Goal: Task Accomplishment & Management: Manage account settings

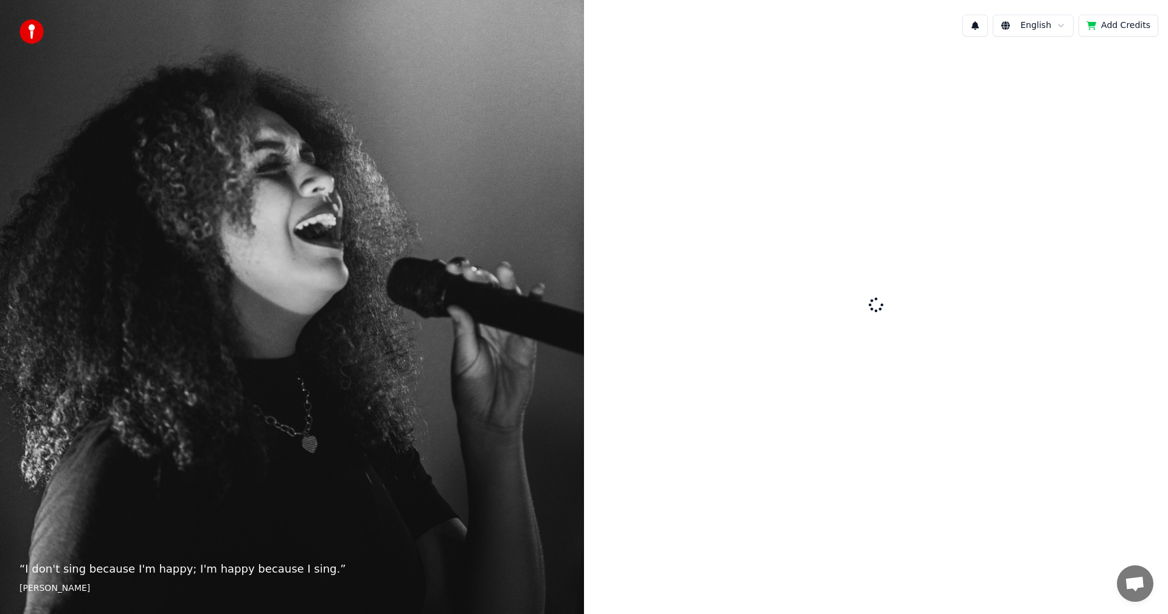
click at [1024, 244] on div at bounding box center [876, 305] width 584 height 519
click at [881, 290] on div at bounding box center [876, 305] width 584 height 519
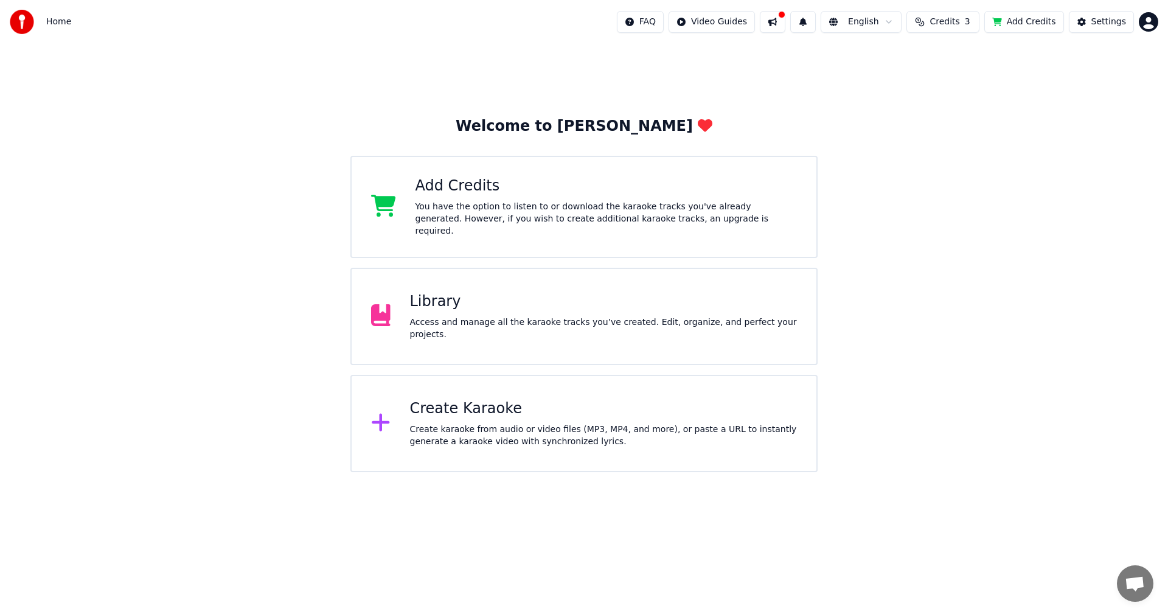
click at [536, 323] on div "Access and manage all the karaoke tracks you’ve created. Edit, organize, and pe…" at bounding box center [603, 328] width 387 height 24
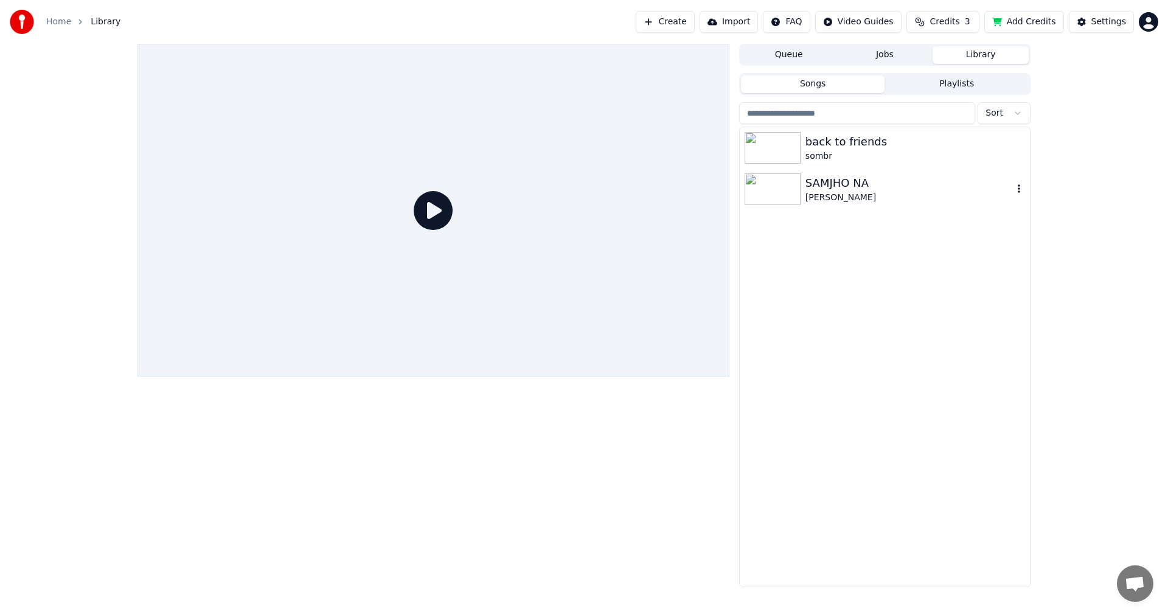
click at [769, 193] on img at bounding box center [772, 189] width 56 height 32
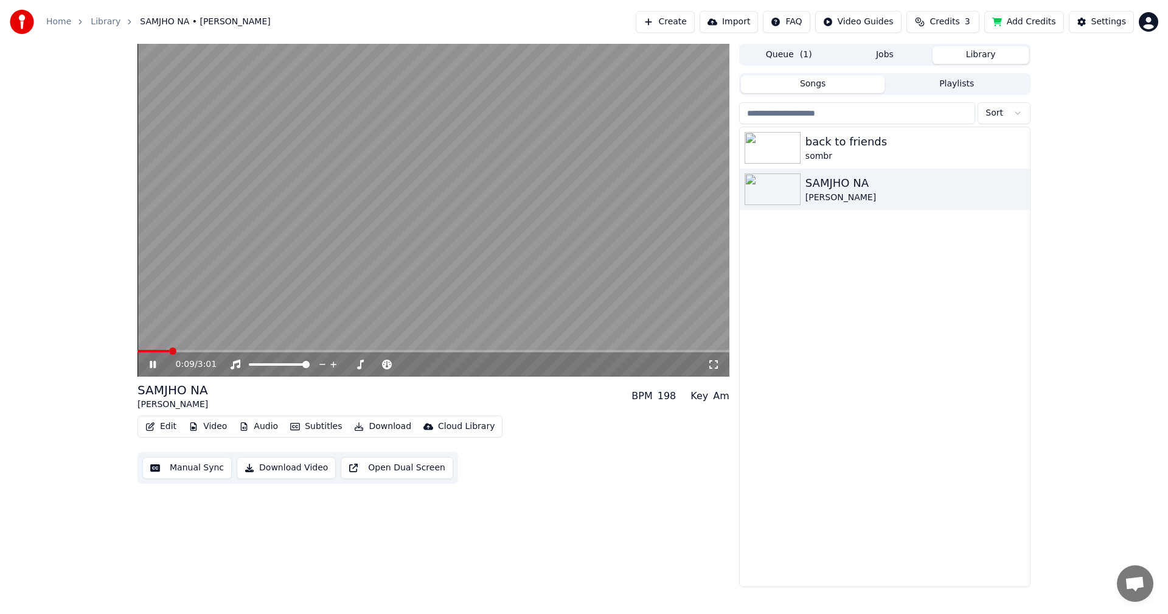
click at [714, 364] on icon at bounding box center [713, 364] width 12 height 10
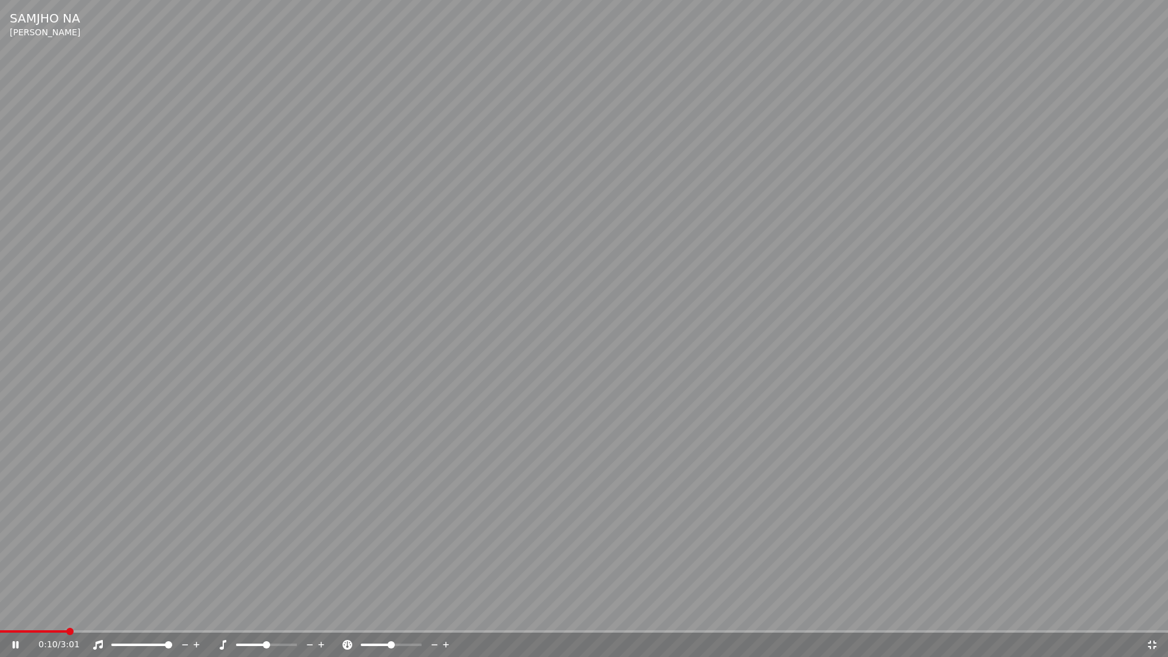
click at [1152, 613] on icon at bounding box center [1152, 645] width 12 height 10
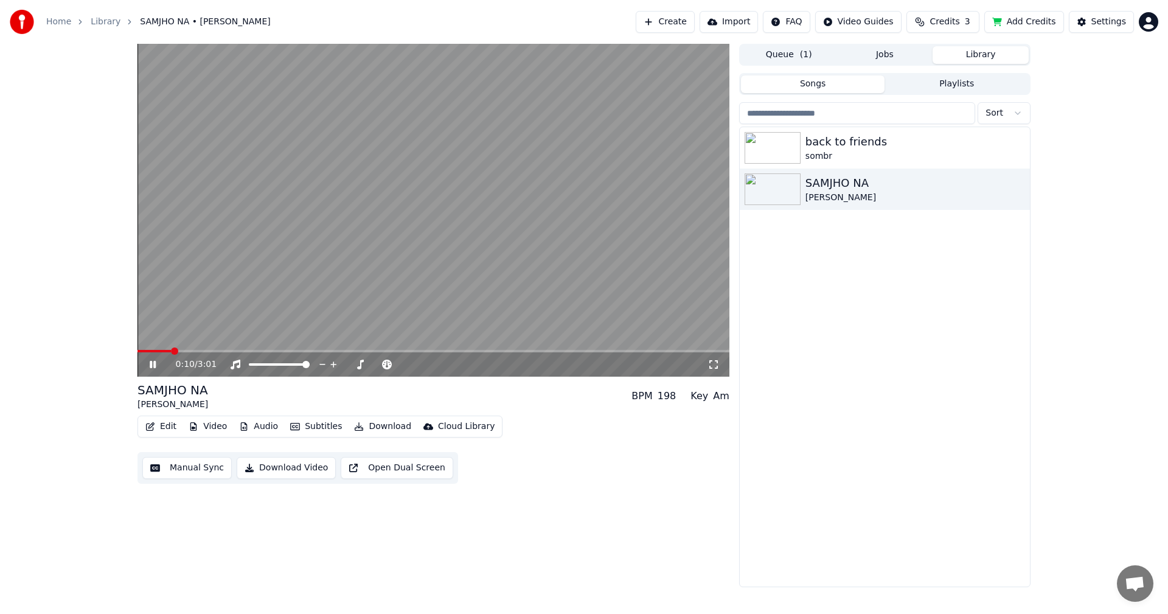
click at [150, 364] on icon at bounding box center [153, 364] width 6 height 7
click at [765, 154] on img at bounding box center [772, 148] width 56 height 32
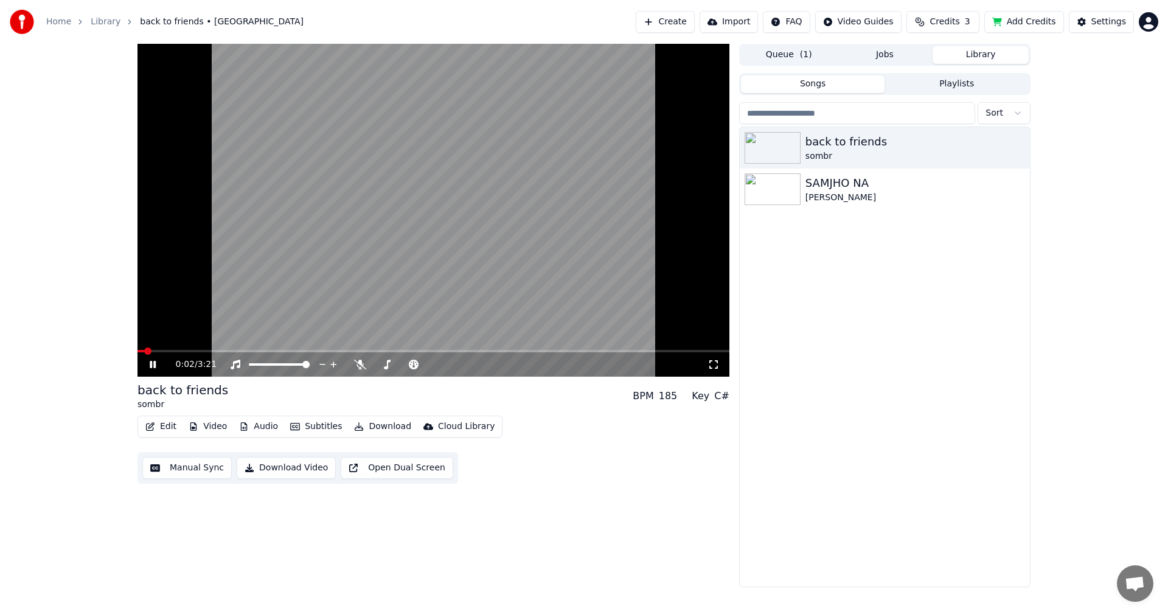
click at [169, 351] on span at bounding box center [433, 351] width 592 height 2
click at [196, 350] on span at bounding box center [433, 351] width 592 height 2
click at [362, 367] on icon at bounding box center [360, 364] width 12 height 10
click at [474, 365] on div "1:00 / 3:21" at bounding box center [442, 364] width 532 height 12
click at [359, 363] on icon at bounding box center [359, 364] width 7 height 10
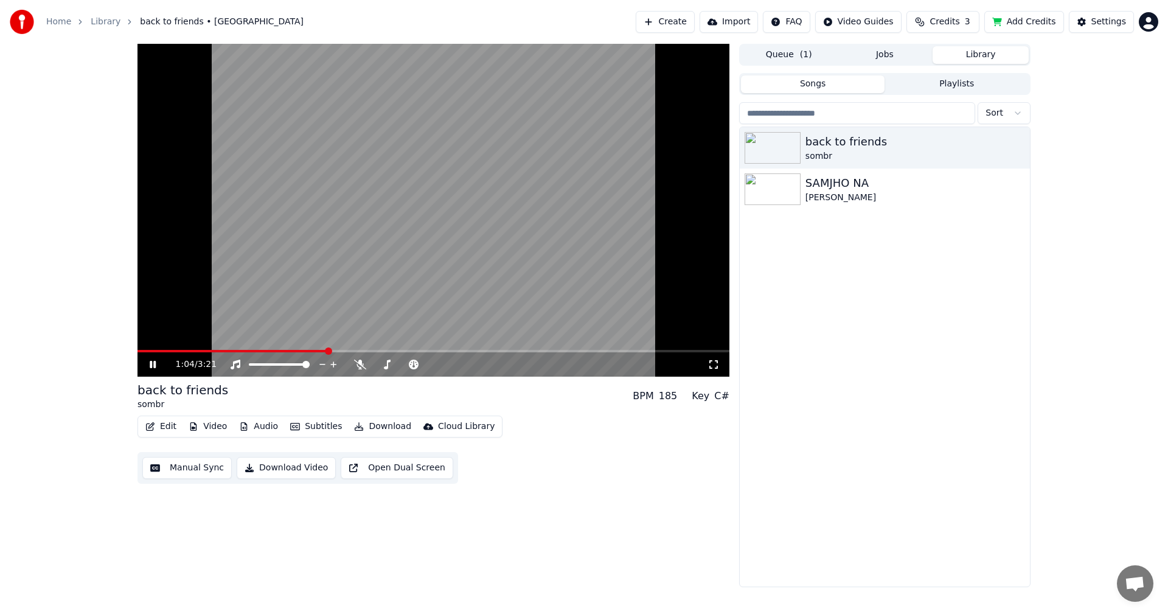
click at [152, 366] on icon at bounding box center [153, 364] width 6 height 7
click at [159, 426] on button "Edit" at bounding box center [160, 426] width 41 height 17
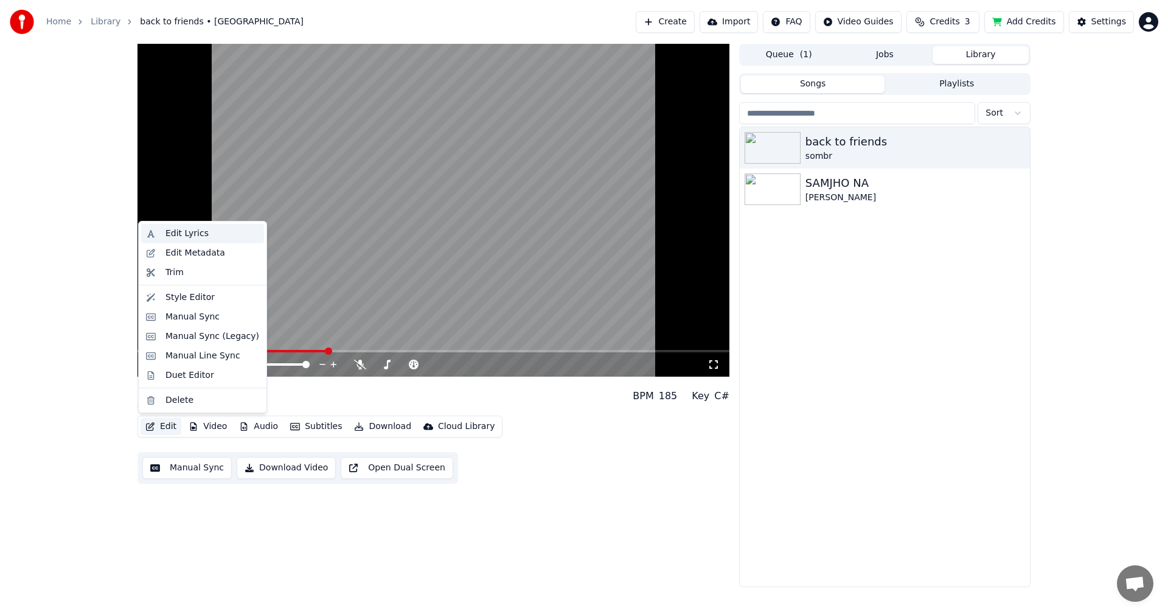
click at [200, 231] on div "Edit Lyrics" at bounding box center [186, 233] width 43 height 12
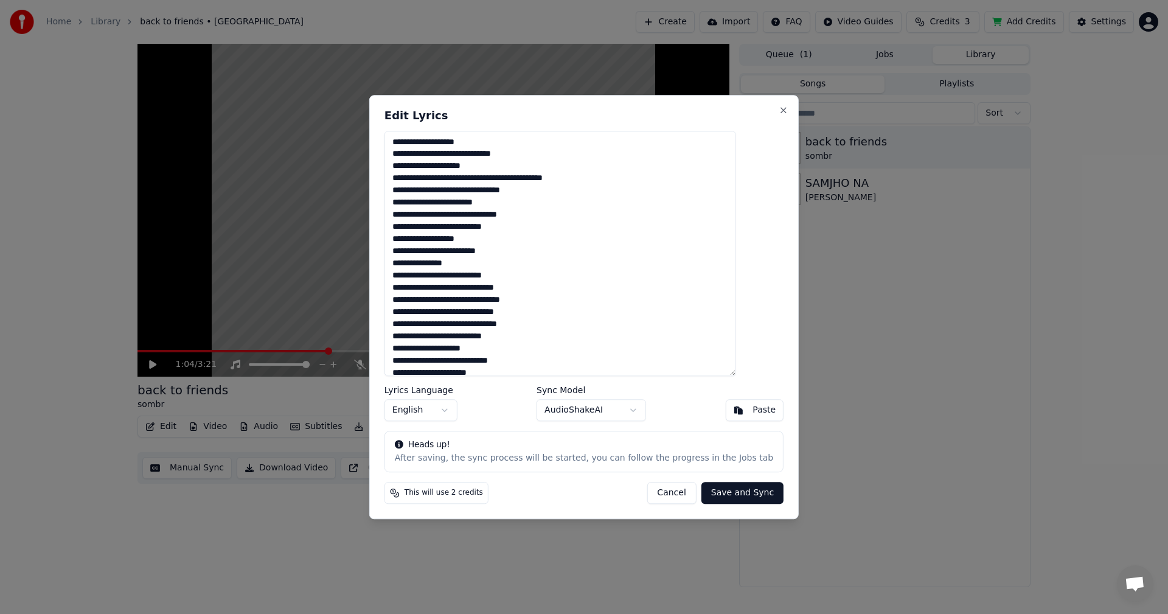
click at [654, 495] on button "Cancel" at bounding box center [671, 493] width 49 height 22
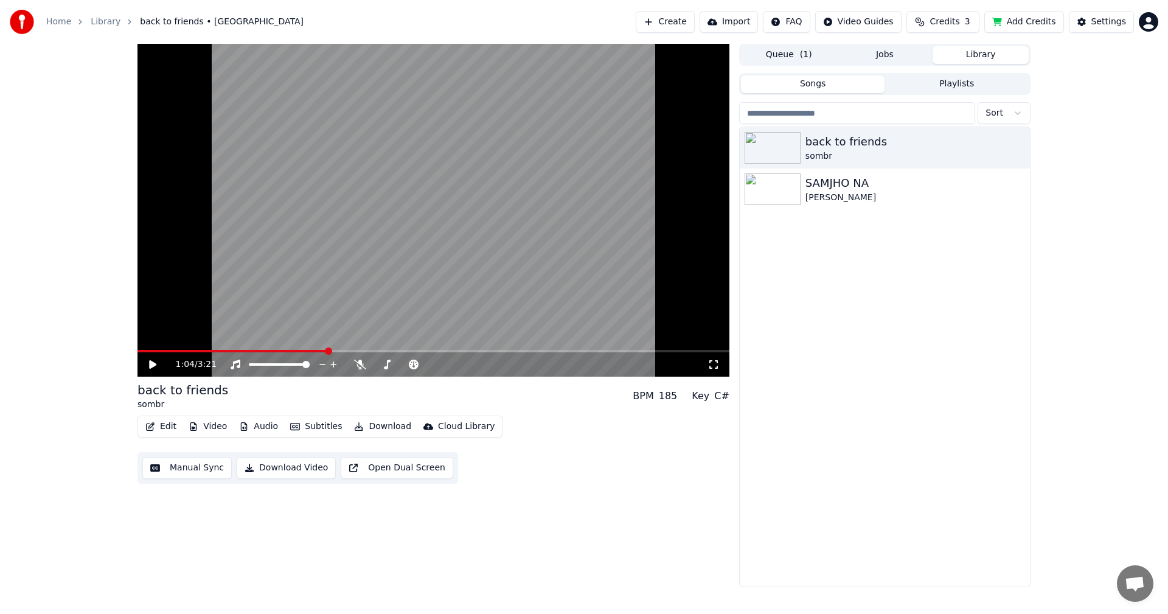
click at [164, 425] on button "Edit" at bounding box center [160, 426] width 41 height 17
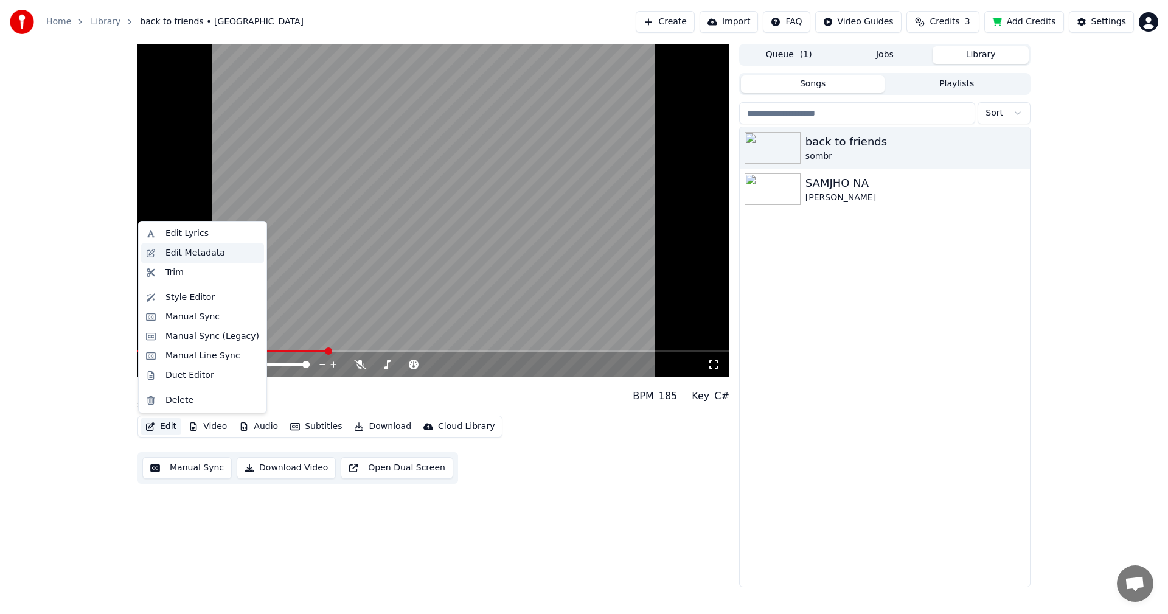
click at [220, 251] on div "Edit Metadata" at bounding box center [212, 253] width 94 height 12
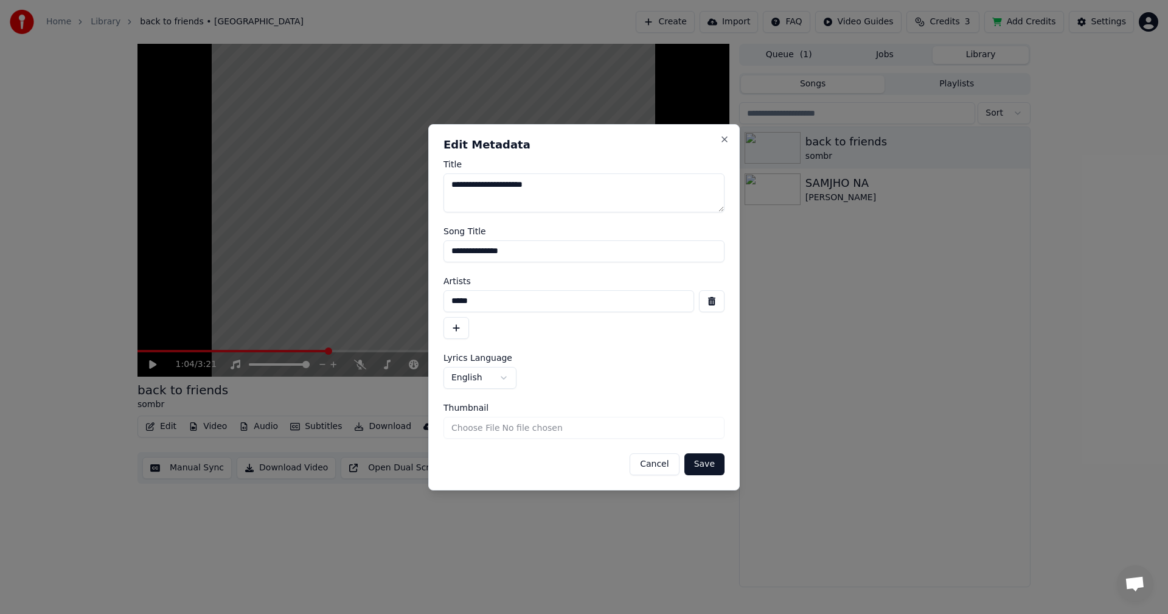
click at [668, 464] on button "Cancel" at bounding box center [653, 464] width 49 height 22
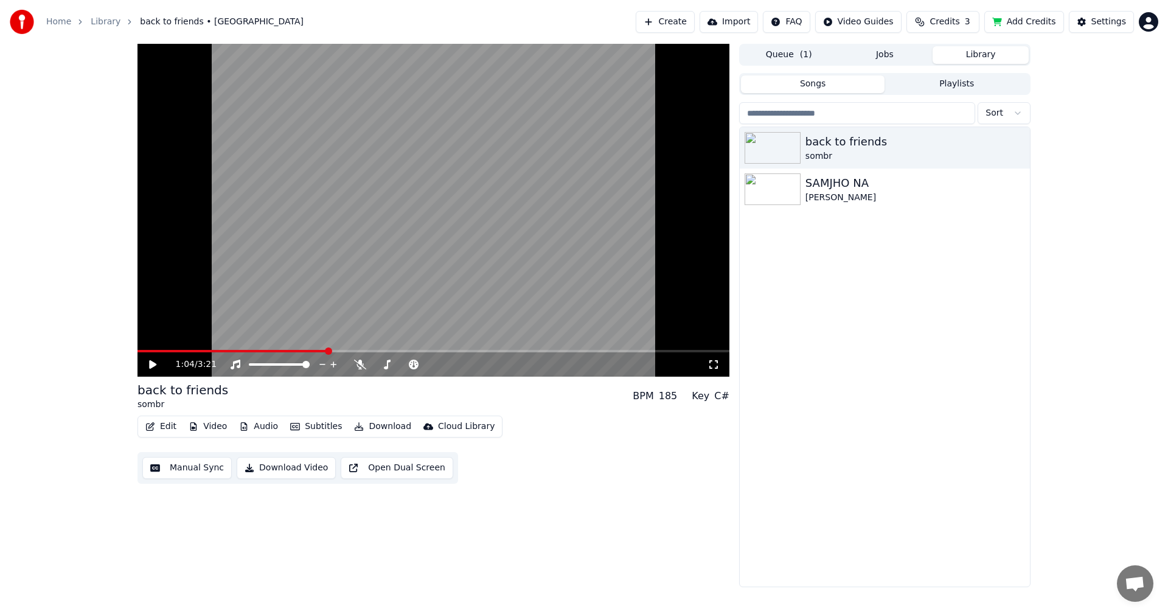
click at [168, 425] on button "Edit" at bounding box center [160, 426] width 41 height 17
click at [145, 499] on div "1:04 / 3:21 back to friends sombr BPM 185 Key C# Edit Video Audio Subtitles Dow…" at bounding box center [433, 315] width 592 height 543
click at [205, 469] on button "Manual Sync" at bounding box center [186, 468] width 89 height 22
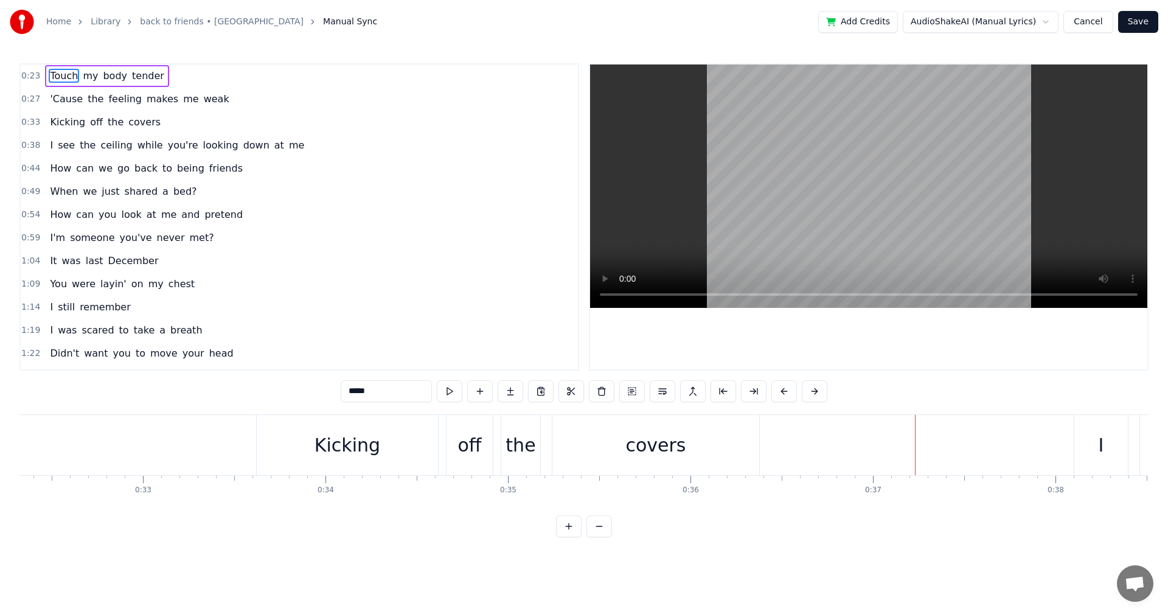
scroll to position [0, 5796]
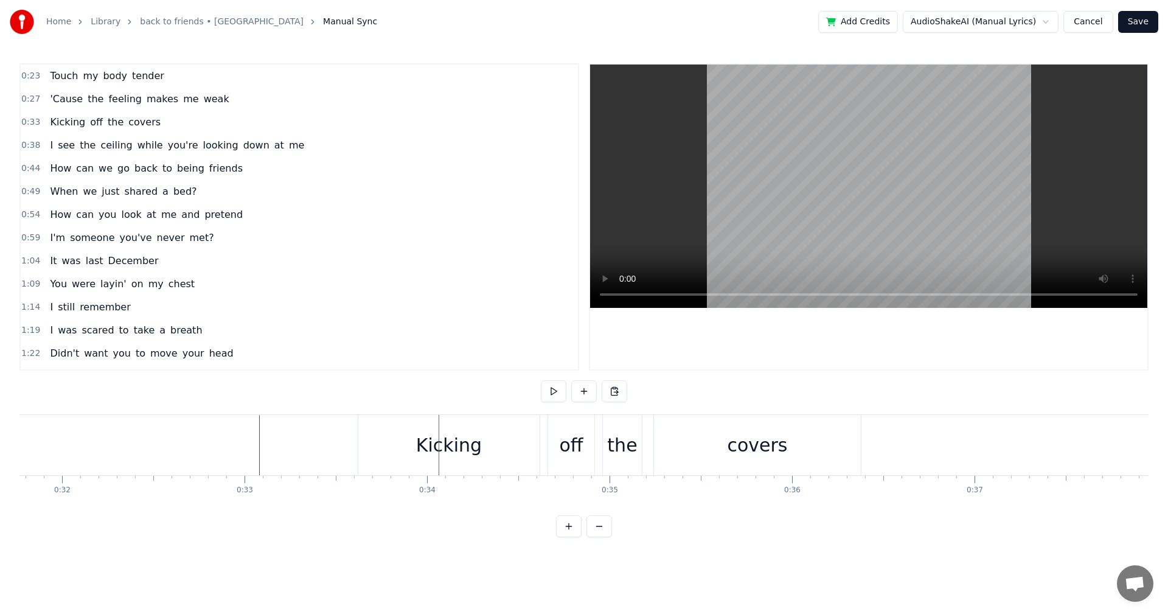
click at [362, 446] on div "Kicking" at bounding box center [448, 445] width 181 height 60
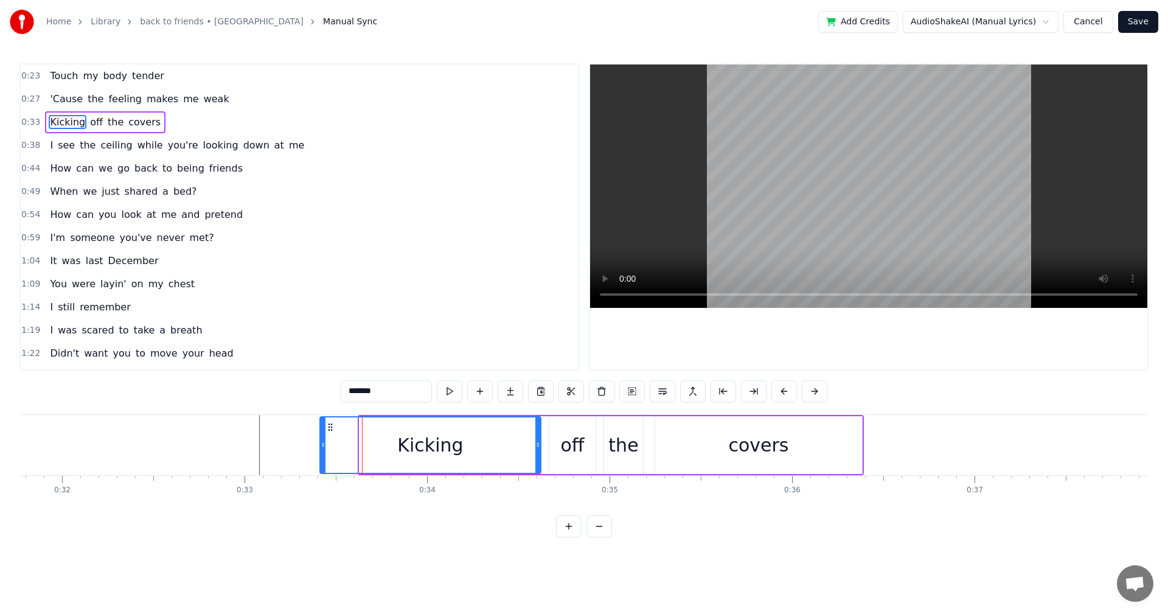
drag, startPoint x: 360, startPoint y: 445, endPoint x: 321, endPoint y: 447, distance: 39.6
click at [321, 447] on icon at bounding box center [323, 445] width 5 height 10
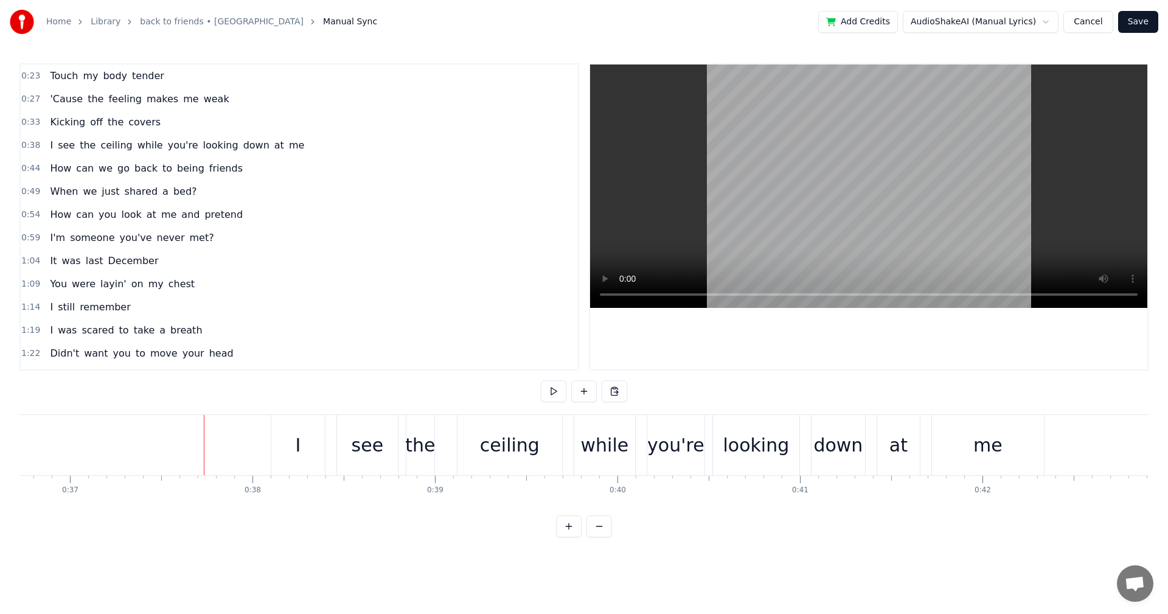
scroll to position [0, 6824]
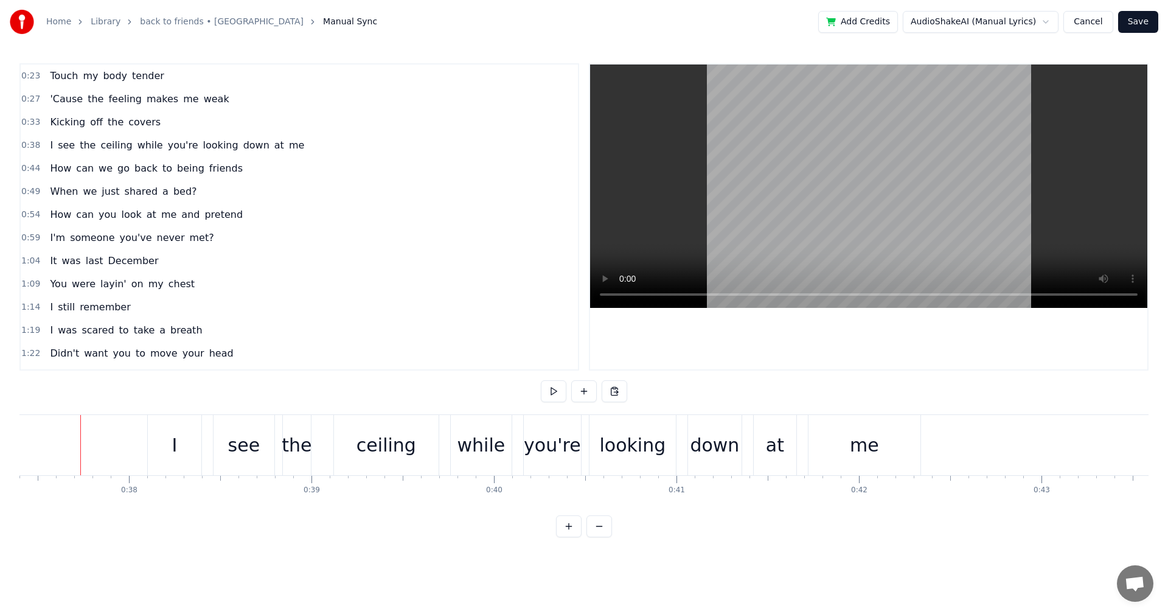
click at [1143, 24] on button "Save" at bounding box center [1138, 22] width 40 height 22
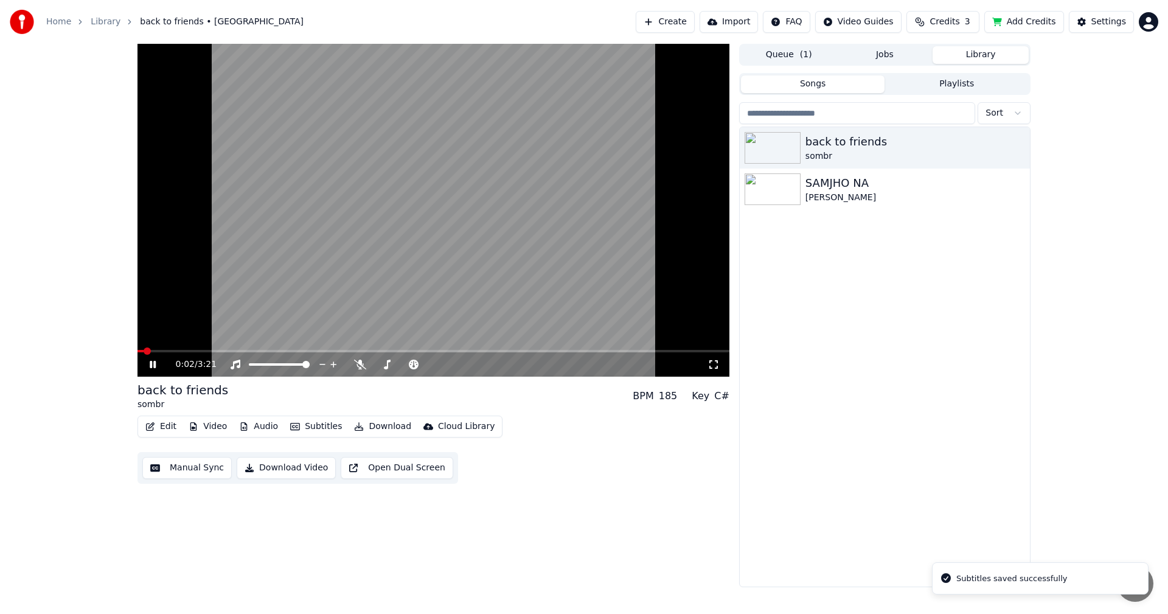
click at [155, 361] on icon at bounding box center [161, 364] width 29 height 10
click at [374, 429] on button "Download" at bounding box center [382, 426] width 67 height 17
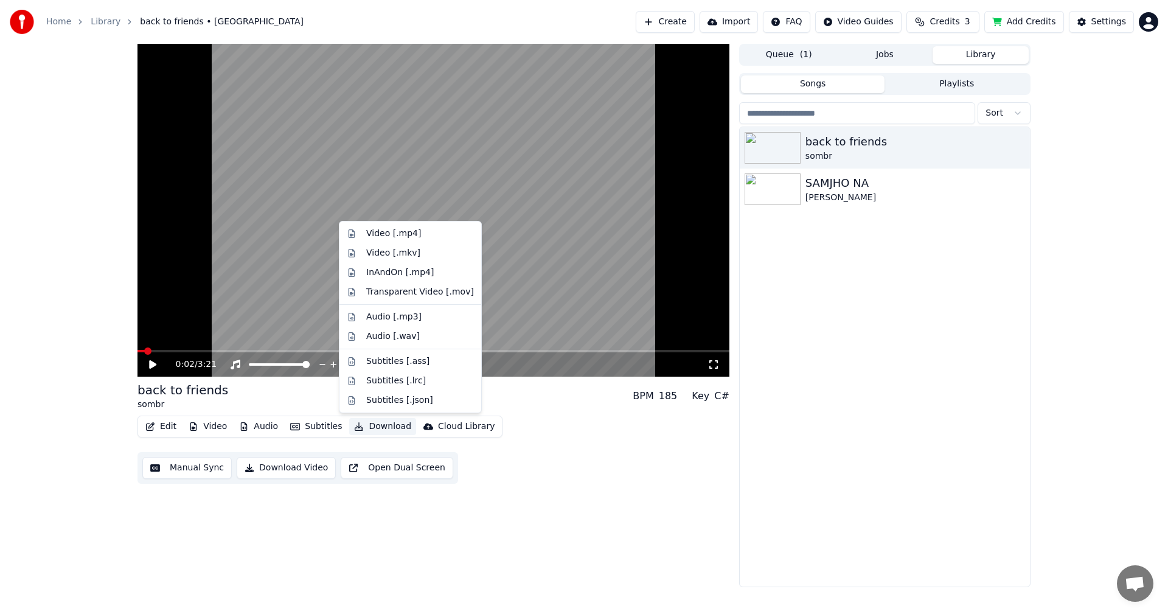
click at [548, 466] on div "Edit Video Audio Subtitles Download Cloud Library Manual Sync Download Video Op…" at bounding box center [433, 449] width 592 height 68
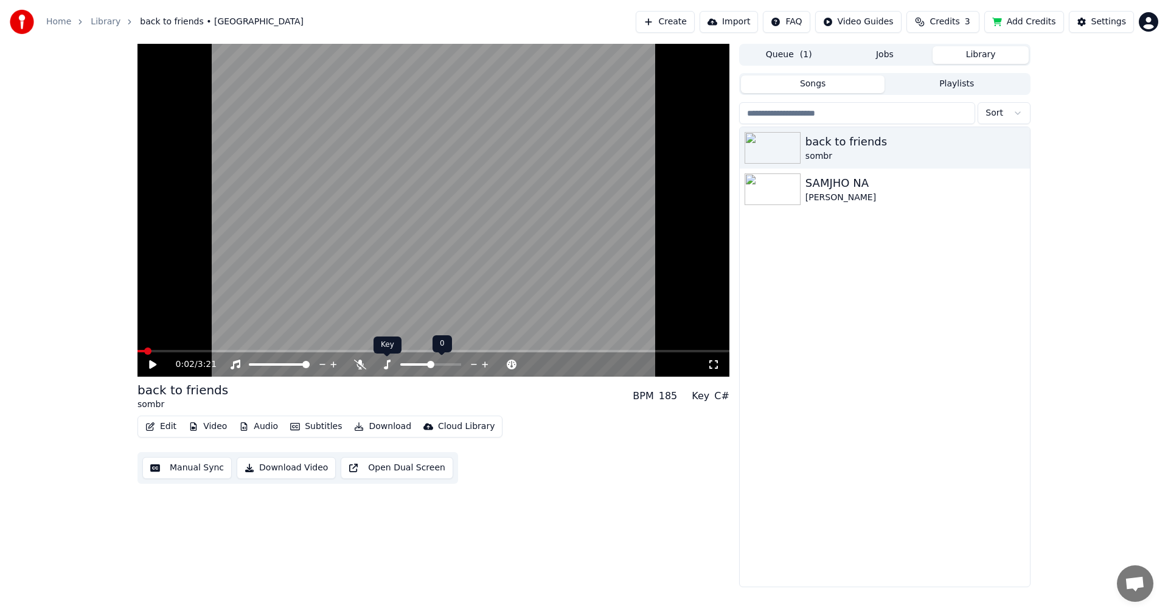
click at [387, 367] on icon at bounding box center [387, 364] width 7 height 10
click at [681, 19] on button "Create" at bounding box center [665, 22] width 59 height 22
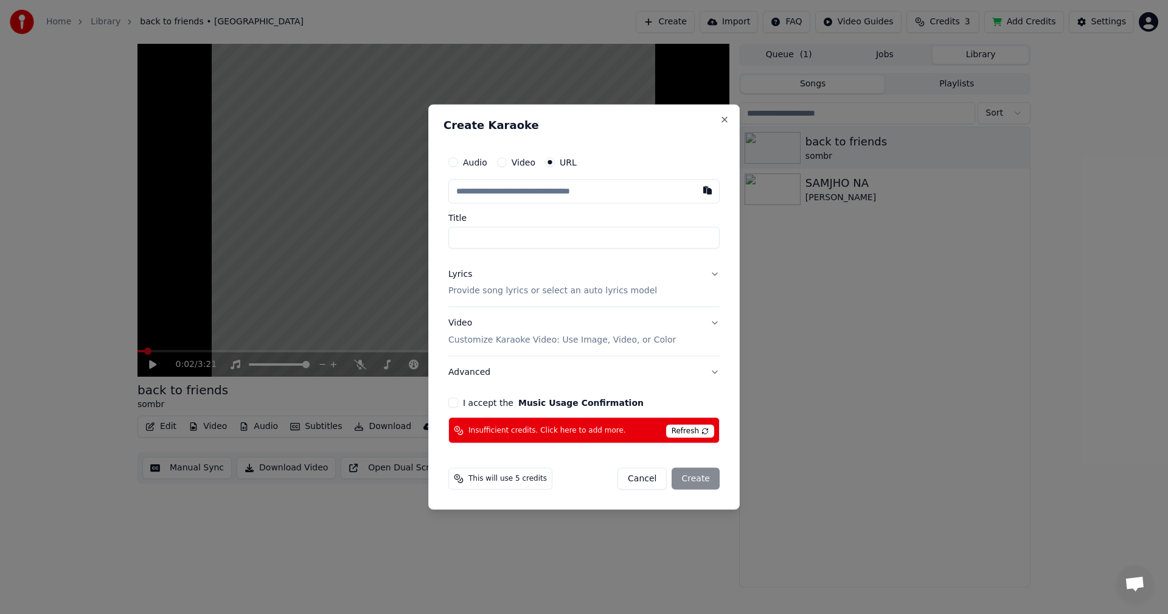
click at [654, 485] on button "Cancel" at bounding box center [641, 479] width 49 height 22
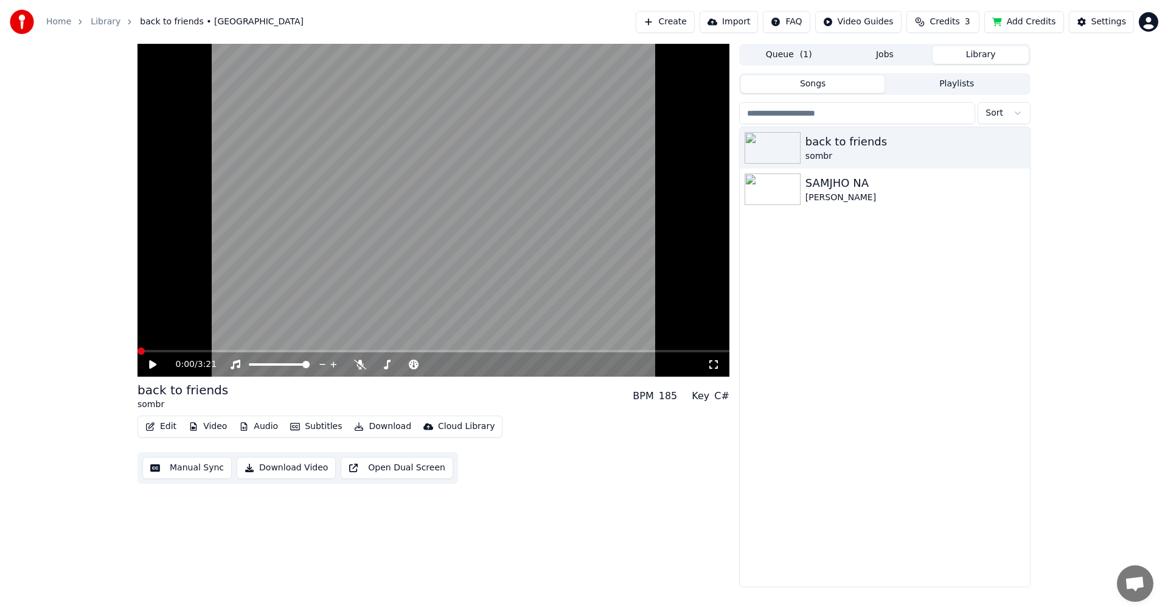
click at [137, 355] on span at bounding box center [140, 350] width 7 height 7
click at [156, 362] on icon at bounding box center [161, 364] width 29 height 10
click at [155, 364] on icon at bounding box center [153, 364] width 6 height 7
click at [453, 125] on video at bounding box center [433, 210] width 592 height 333
click at [155, 366] on icon at bounding box center [153, 364] width 6 height 7
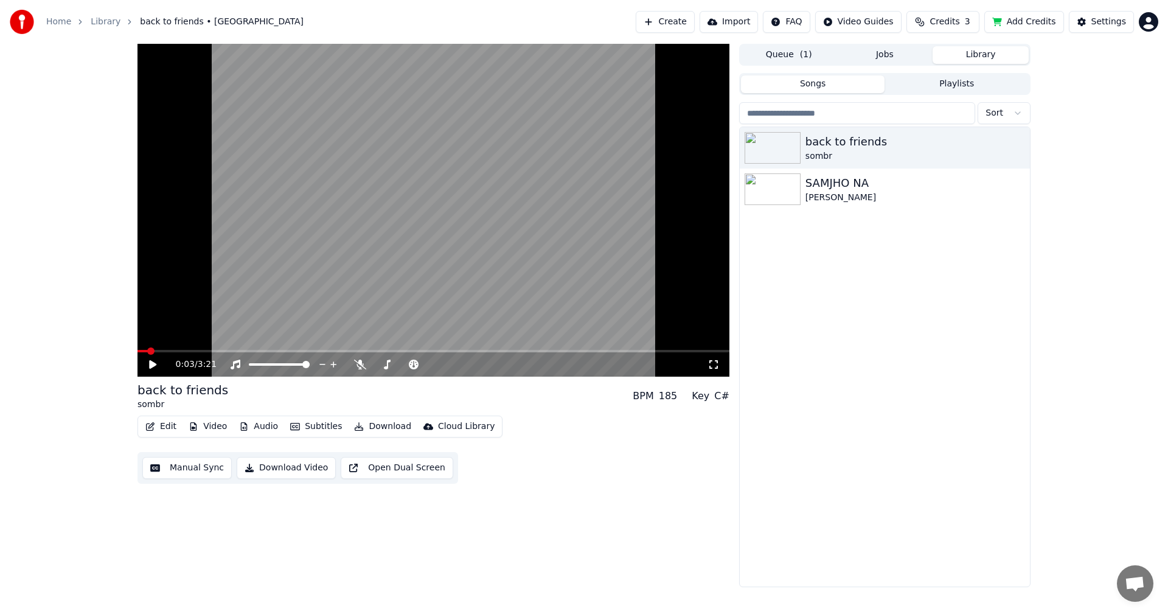
click at [169, 428] on button "Edit" at bounding box center [160, 426] width 41 height 17
click at [213, 424] on button "Video" at bounding box center [208, 426] width 48 height 17
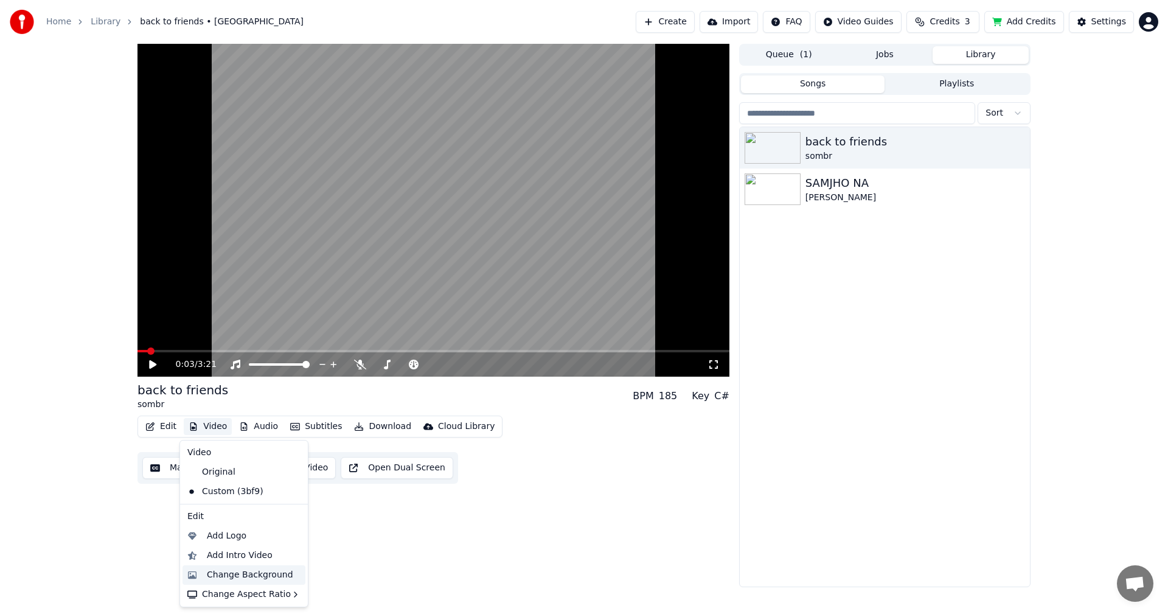
click at [259, 576] on div "Change Background" at bounding box center [250, 575] width 86 height 12
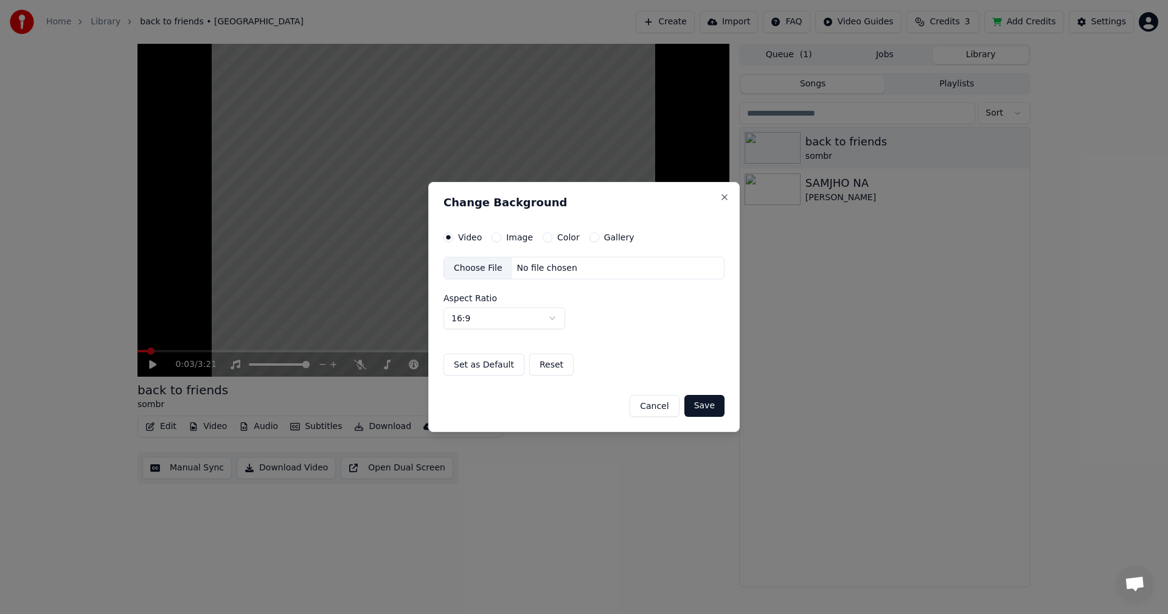
click at [547, 274] on div "Choose File No file chosen" at bounding box center [583, 268] width 281 height 23
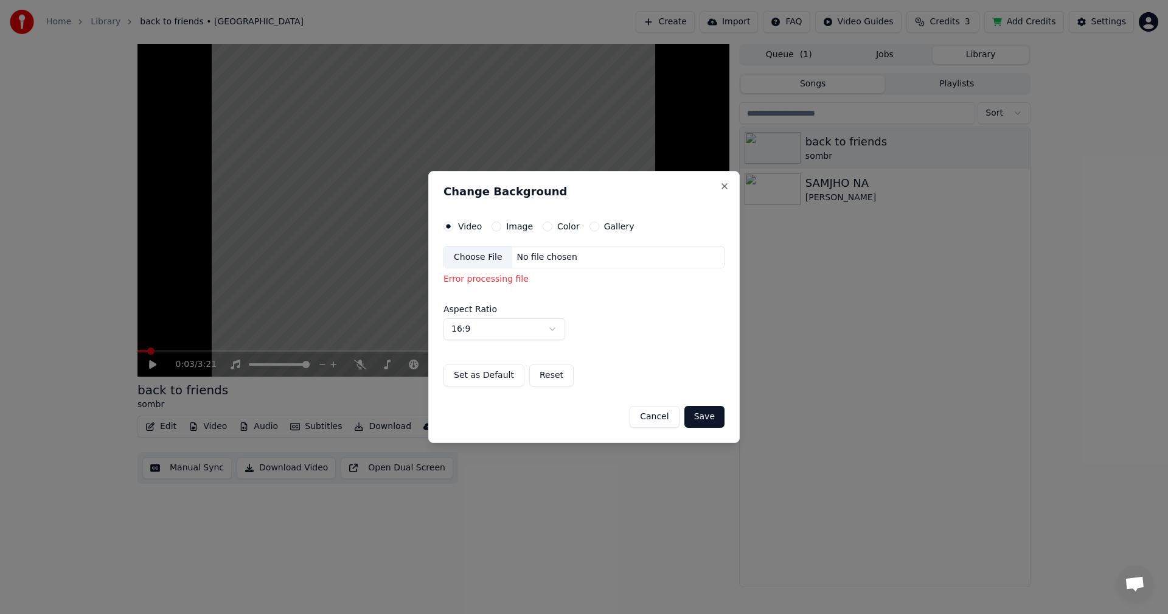
click at [495, 231] on button "Image" at bounding box center [496, 226] width 10 height 10
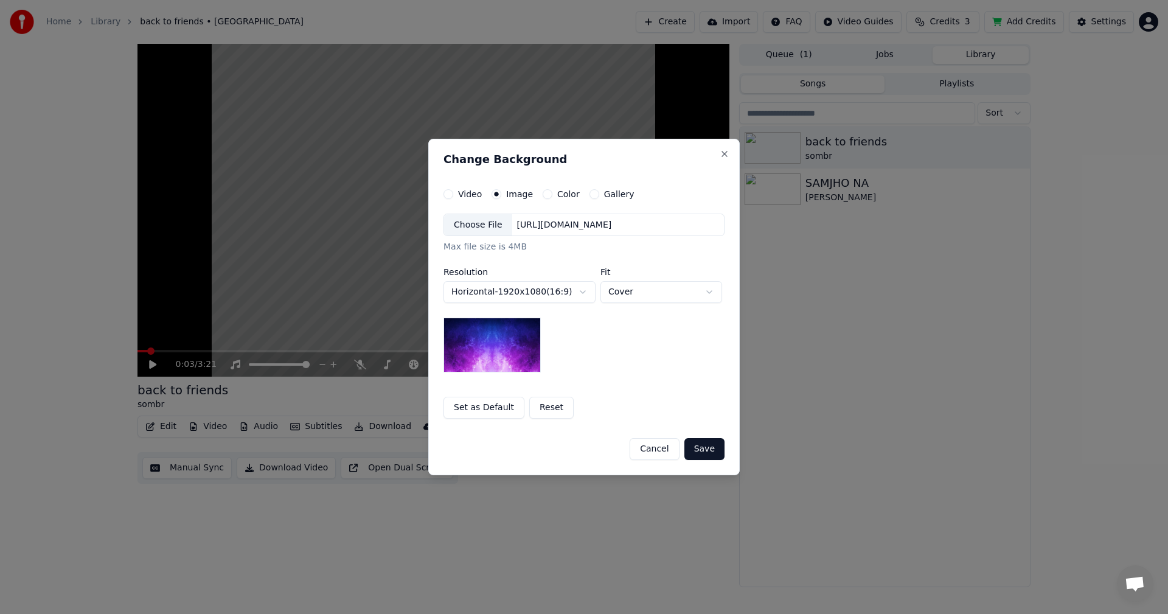
click at [706, 448] on button "Save" at bounding box center [704, 449] width 40 height 22
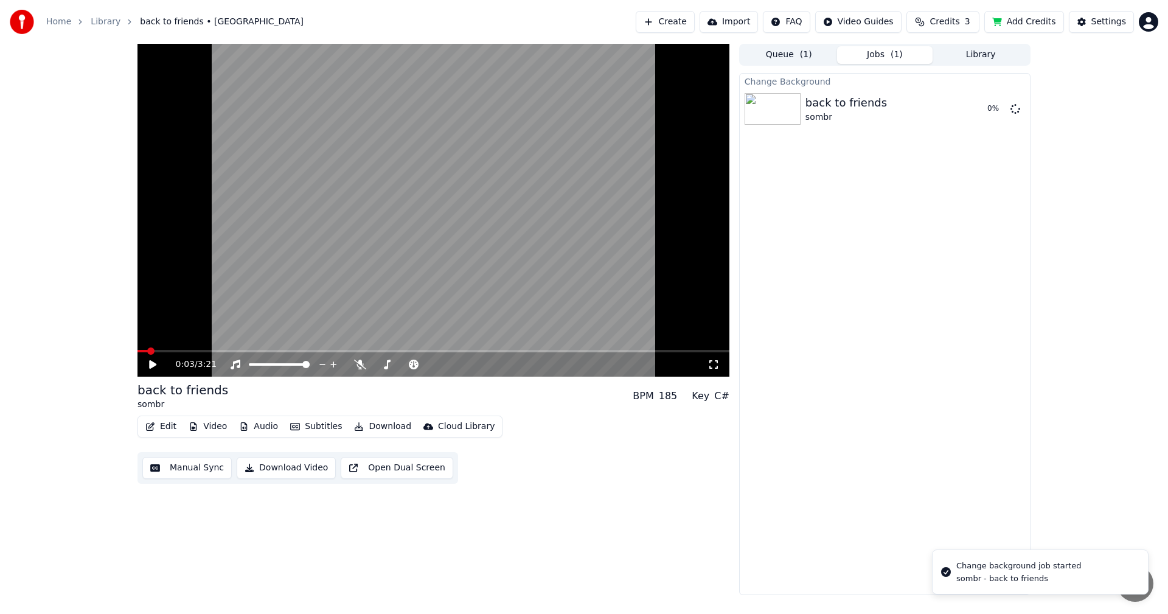
click at [150, 362] on icon at bounding box center [152, 364] width 7 height 9
click at [155, 366] on icon at bounding box center [153, 364] width 6 height 7
click at [212, 428] on button "Video" at bounding box center [208, 426] width 48 height 17
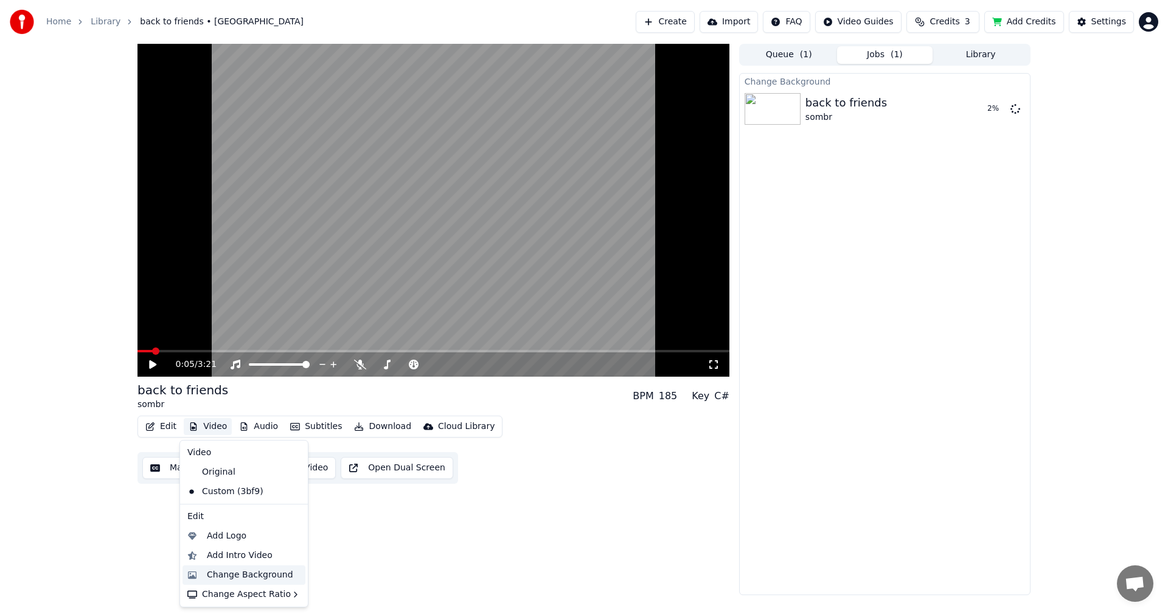
click at [254, 570] on div "Change Background" at bounding box center [250, 575] width 86 height 12
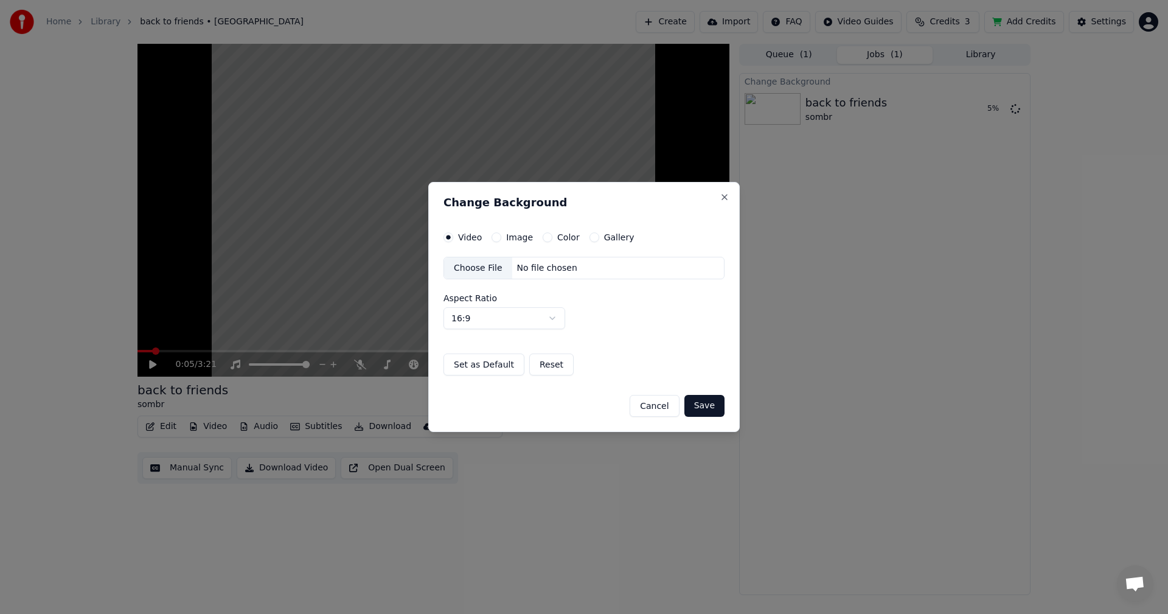
click at [491, 242] on div "Video Image Color Gallery Choose File No file chosen Aspect Ratio 16:9 **** ***…" at bounding box center [583, 304] width 281 height 144
click at [493, 240] on button "Image" at bounding box center [496, 237] width 10 height 10
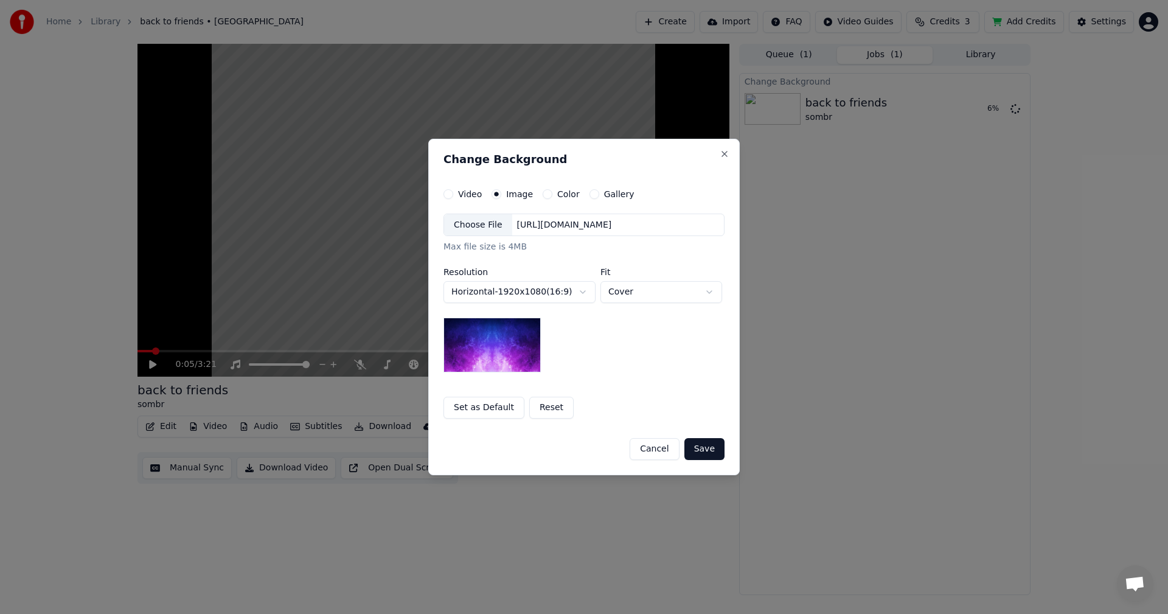
click at [483, 370] on img at bounding box center [491, 344] width 97 height 55
click at [491, 409] on button "Set as Default" at bounding box center [483, 408] width 81 height 22
click at [716, 454] on button "Save" at bounding box center [704, 449] width 40 height 22
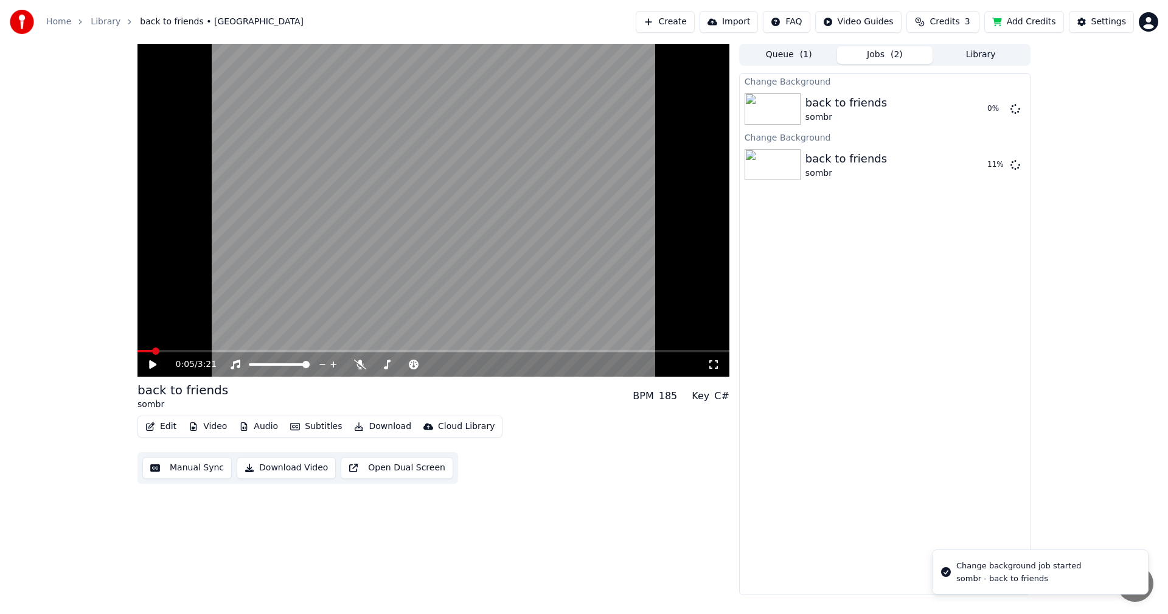
click at [159, 365] on icon at bounding box center [161, 364] width 29 height 10
click at [252, 347] on span at bounding box center [247, 350] width 7 height 7
click at [150, 364] on icon at bounding box center [161, 364] width 29 height 10
click at [216, 468] on button "Manual Sync" at bounding box center [186, 468] width 89 height 22
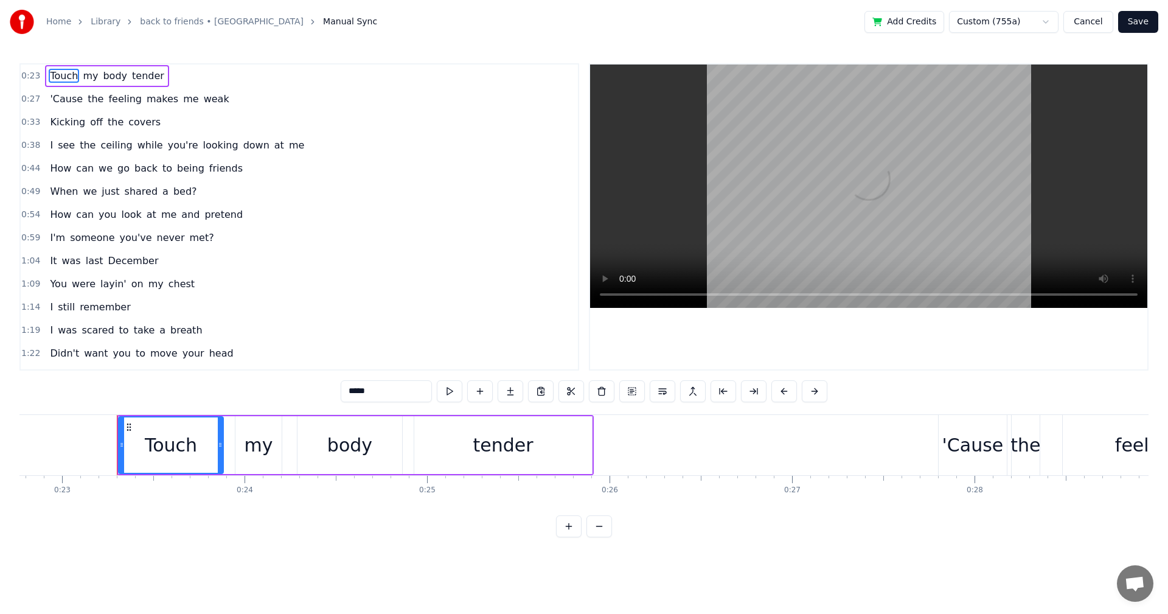
scroll to position [0, 4190]
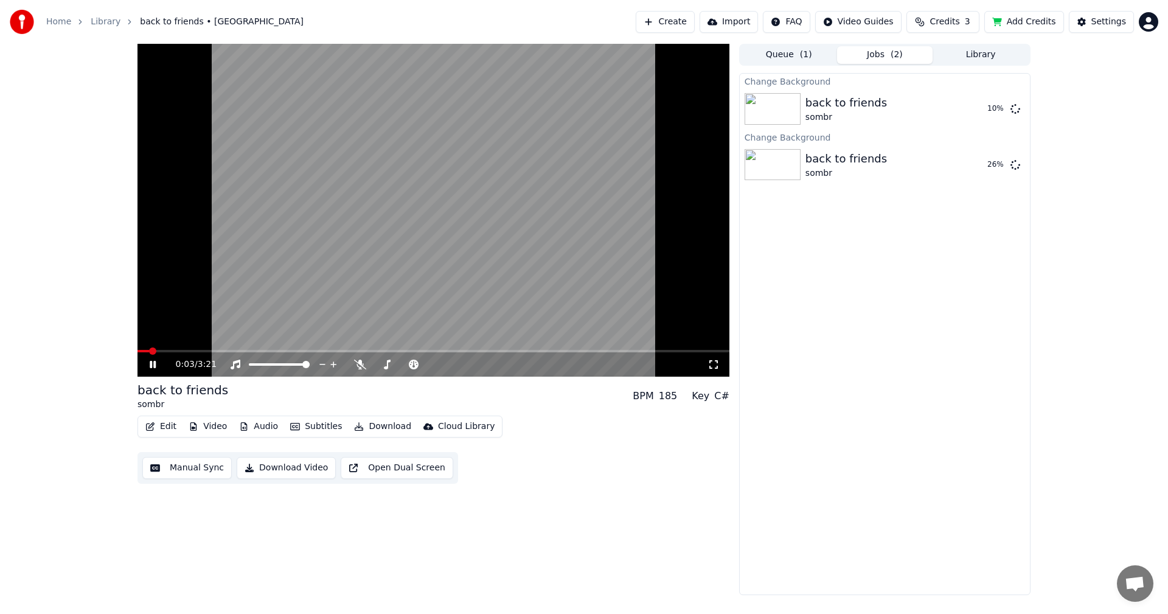
click at [498, 229] on video at bounding box center [433, 210] width 592 height 333
click at [355, 368] on icon at bounding box center [360, 364] width 12 height 10
click at [1041, 21] on button "Add Credits" at bounding box center [1024, 22] width 80 height 22
click at [86, 21] on ol "Home Library back to friends • [GEOGRAPHIC_DATA]" at bounding box center [174, 22] width 257 height 12
click at [93, 24] on link "Library" at bounding box center [106, 22] width 30 height 12
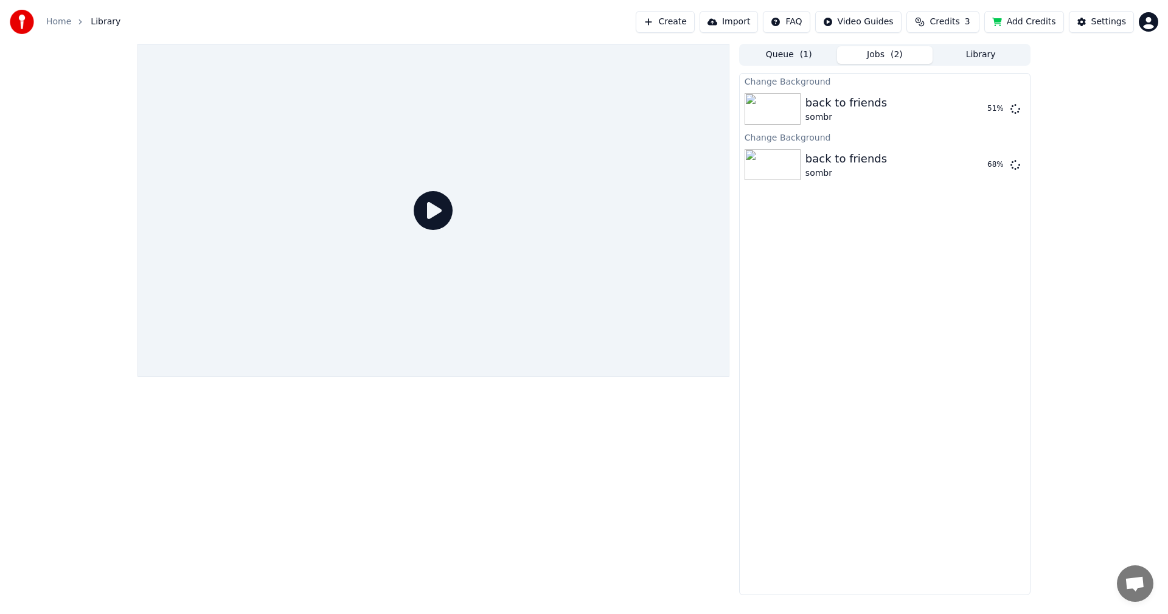
click at [54, 27] on link "Home" at bounding box center [58, 22] width 25 height 12
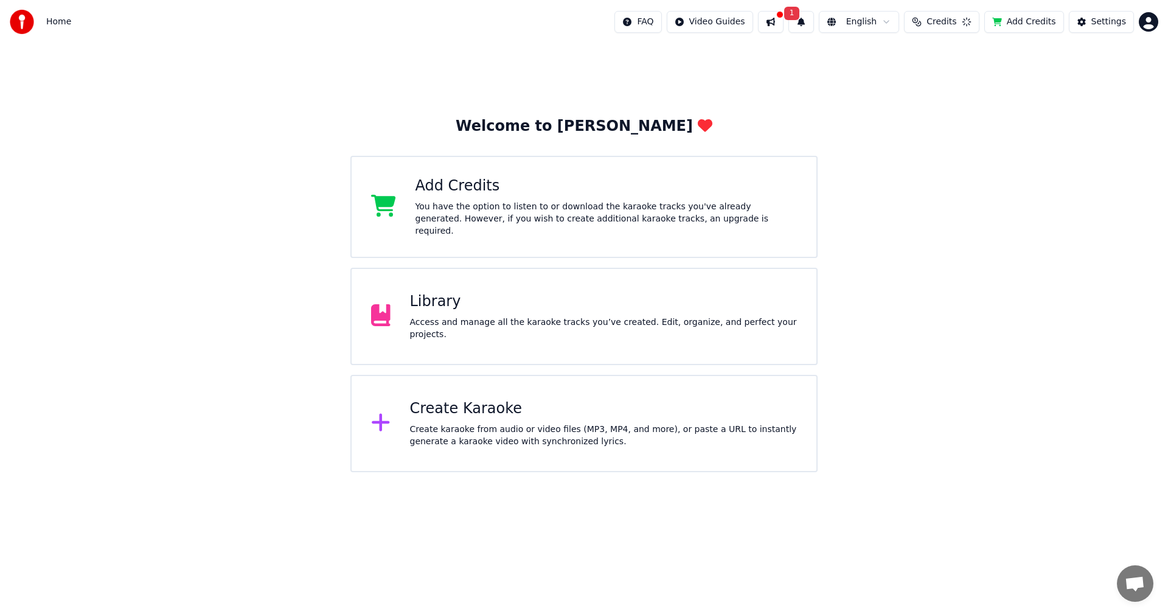
click at [61, 19] on span "Home" at bounding box center [58, 22] width 25 height 12
click at [522, 322] on div "Access and manage all the karaoke tracks you’ve created. Edit, organize, and pe…" at bounding box center [603, 328] width 387 height 24
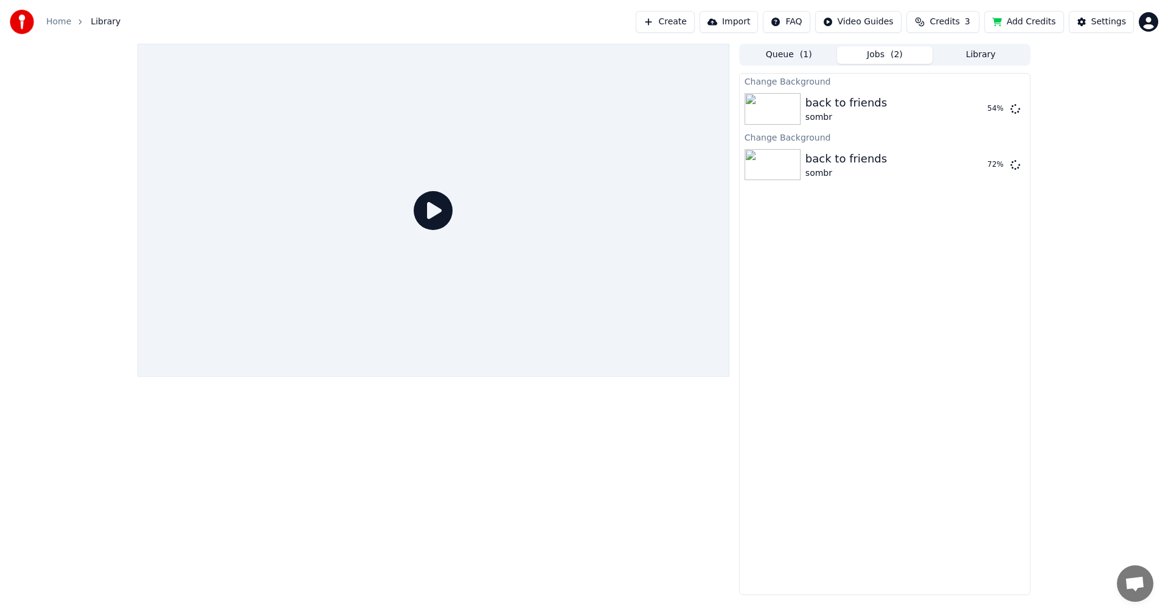
drag, startPoint x: 858, startPoint y: 300, endPoint x: 926, endPoint y: 74, distance: 236.9
click at [858, 298] on div "Change Background back to friends sombr 54 % Change Background back to friends …" at bounding box center [884, 334] width 291 height 522
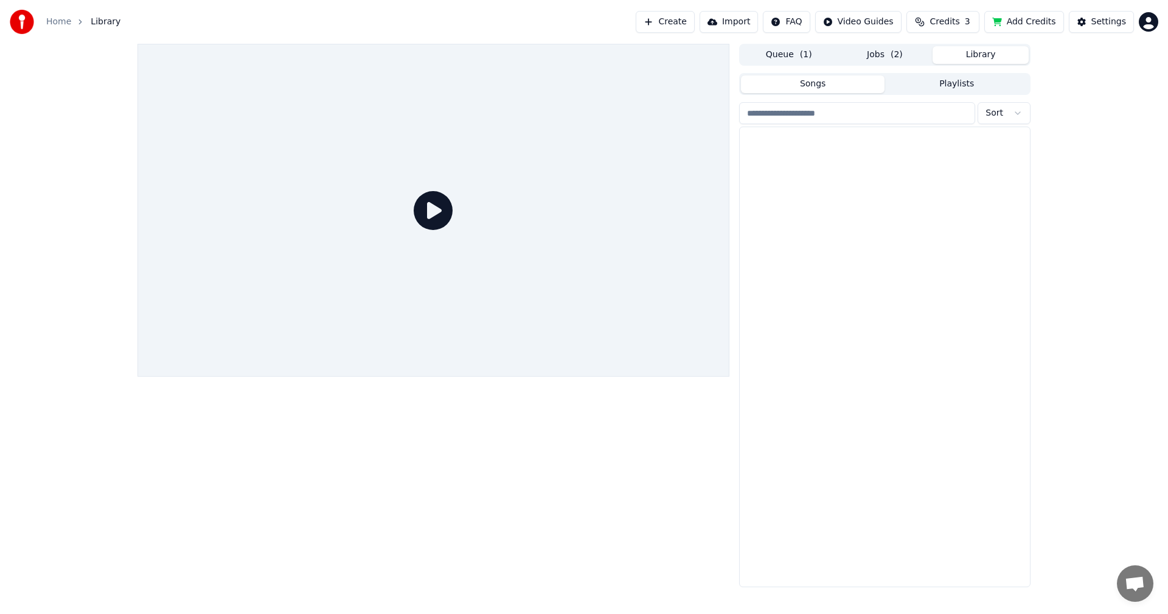
click at [976, 49] on button "Library" at bounding box center [980, 55] width 96 height 18
click at [833, 186] on div "SAMJHO NA" at bounding box center [908, 183] width 207 height 17
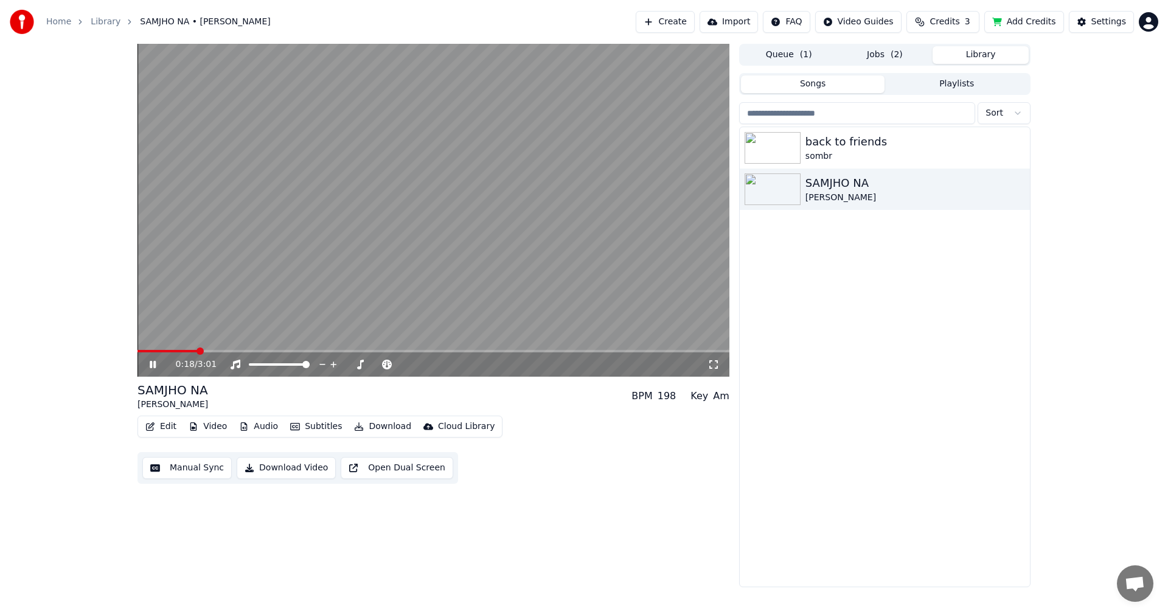
click at [154, 361] on icon at bounding box center [153, 364] width 6 height 7
click at [190, 470] on button "Manual Sync" at bounding box center [186, 468] width 89 height 22
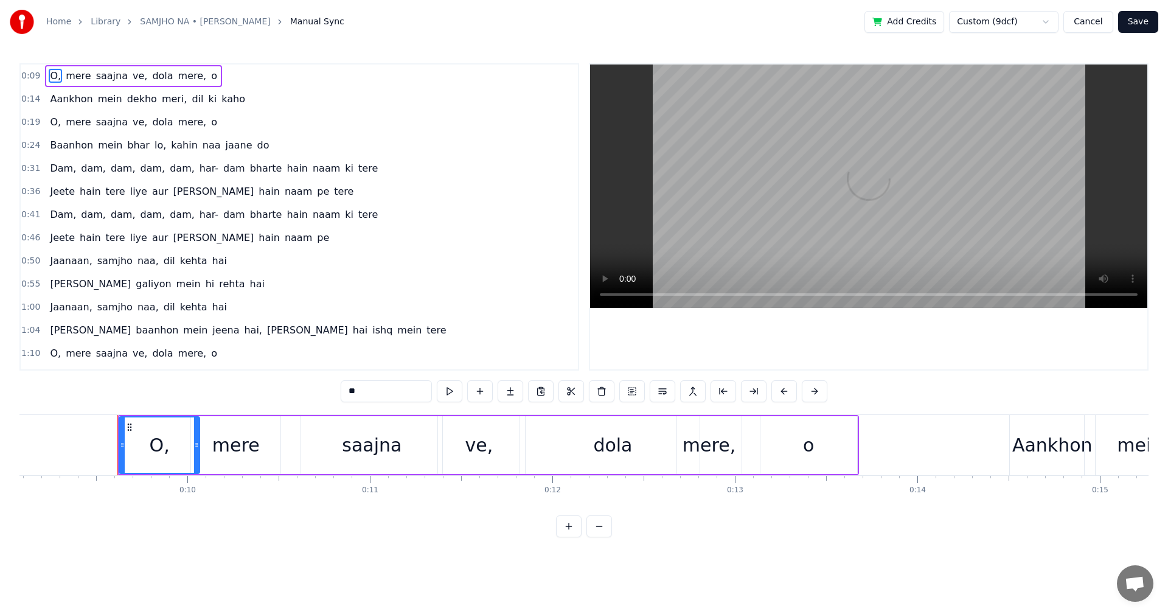
scroll to position [0, 1694]
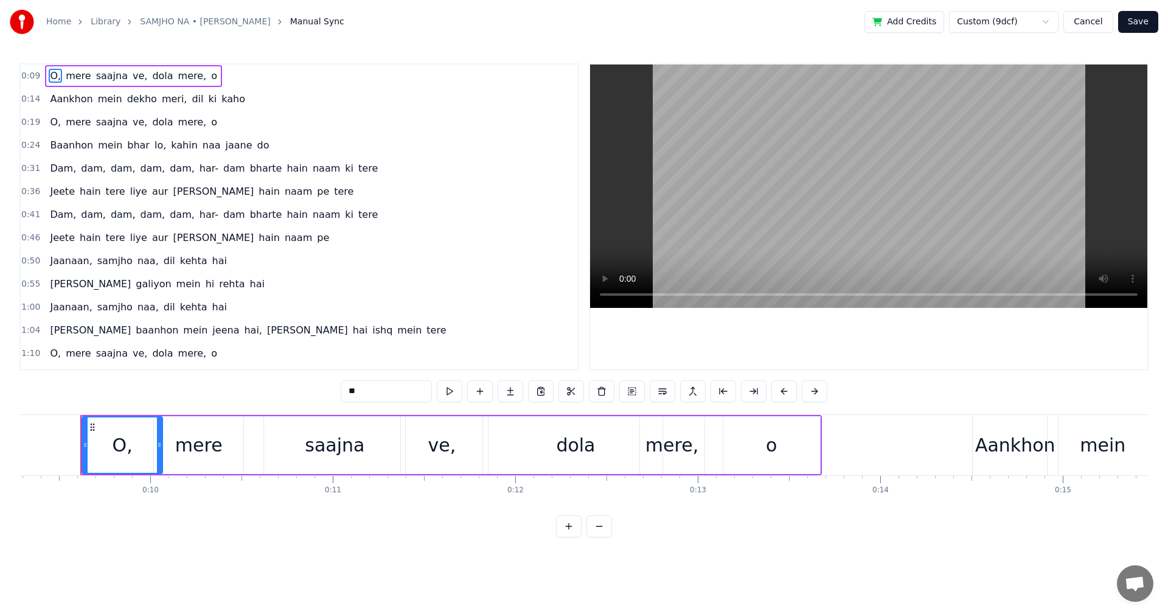
click at [1092, 24] on button "Cancel" at bounding box center [1087, 22] width 49 height 22
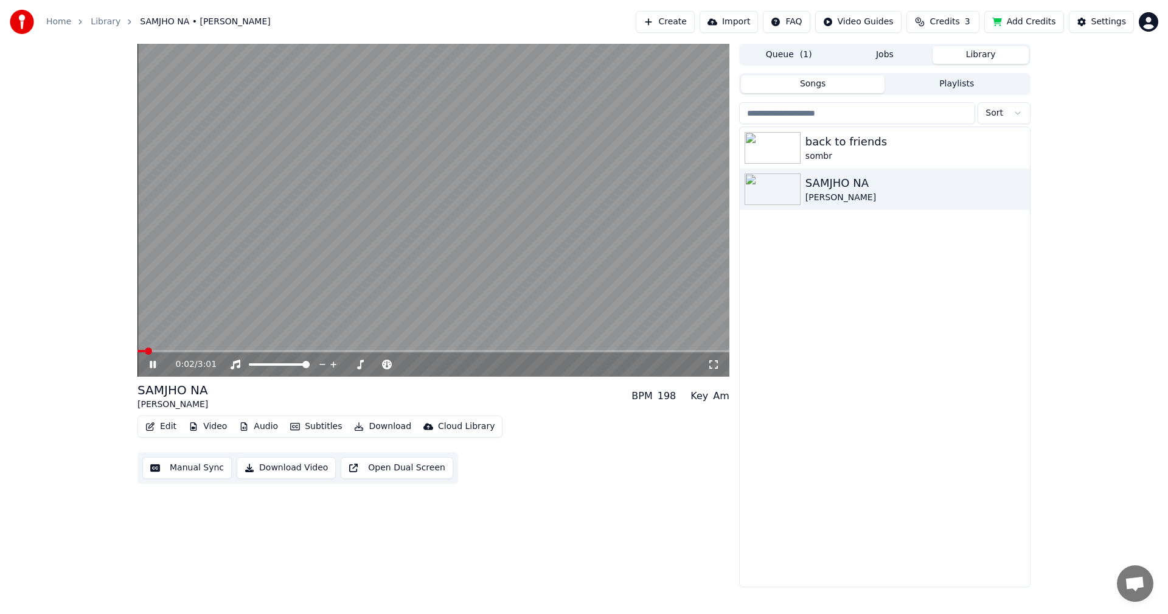
click at [151, 370] on div "0:02 / 3:01" at bounding box center [433, 364] width 582 height 12
click at [153, 363] on icon at bounding box center [161, 364] width 29 height 10
click at [197, 471] on button "Manual Sync" at bounding box center [186, 468] width 89 height 22
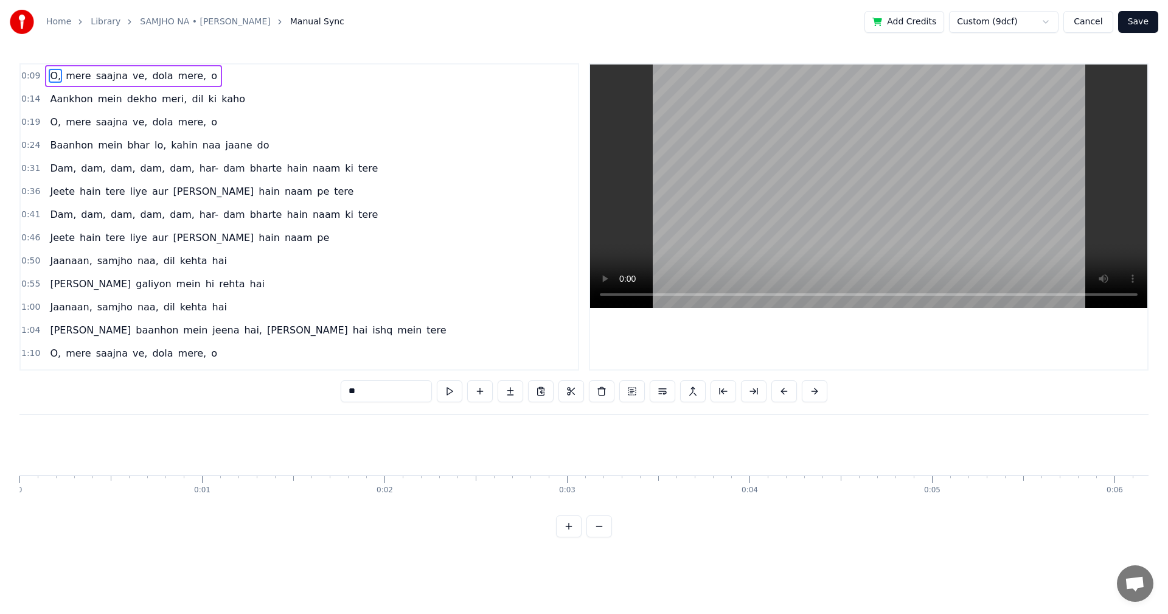
click at [876, 140] on video at bounding box center [868, 185] width 557 height 243
click at [887, 112] on video at bounding box center [868, 185] width 557 height 243
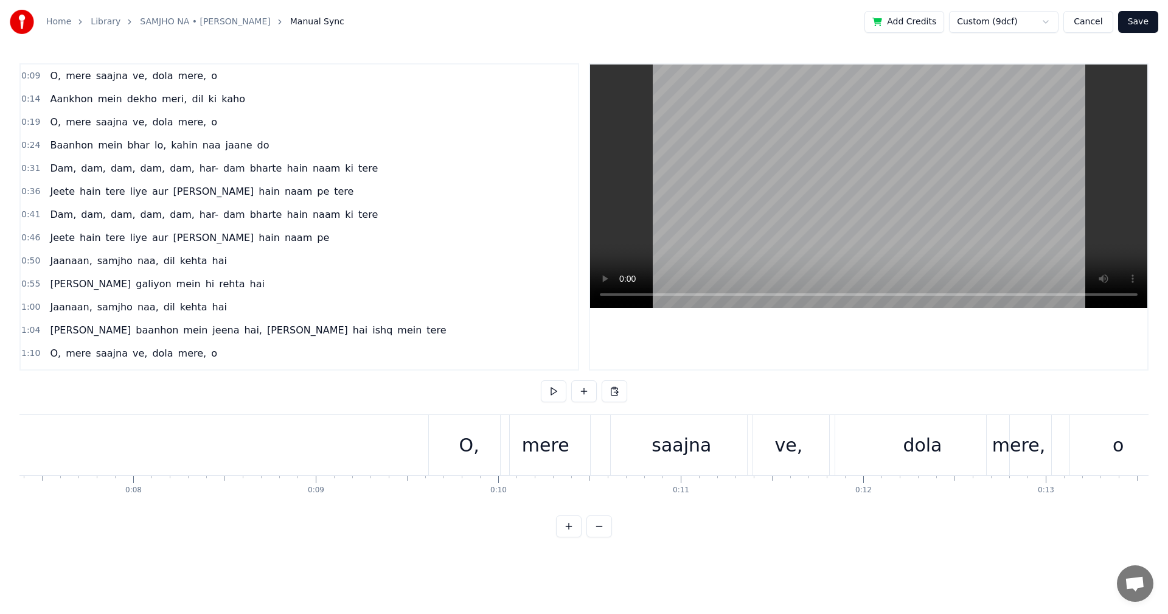
scroll to position [0, 1309]
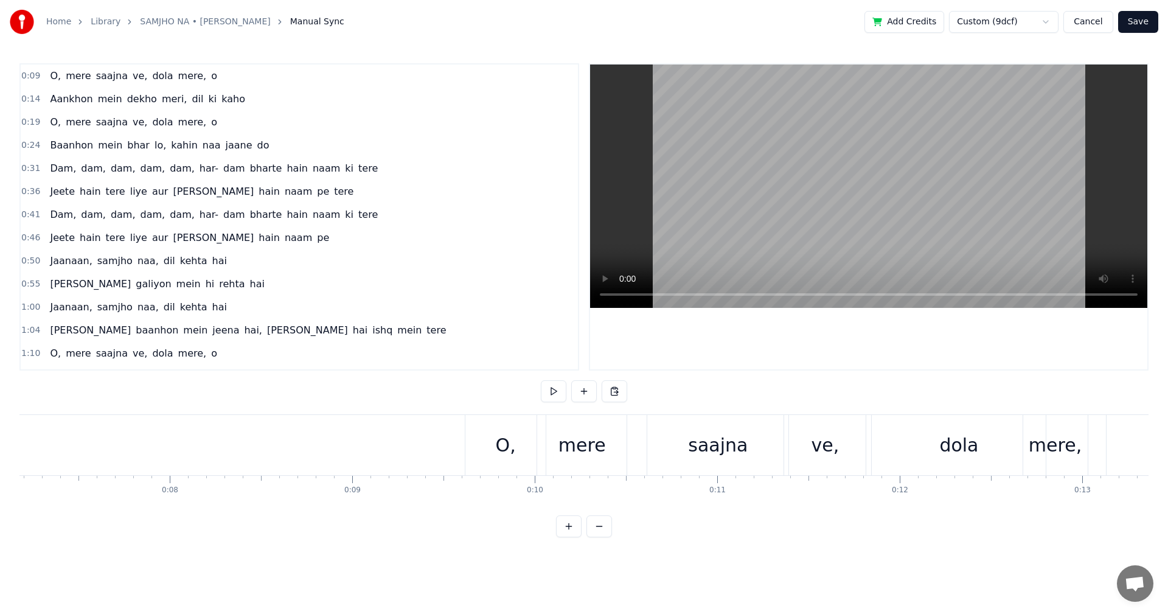
drag, startPoint x: 206, startPoint y: 208, endPoint x: 220, endPoint y: 219, distance: 17.3
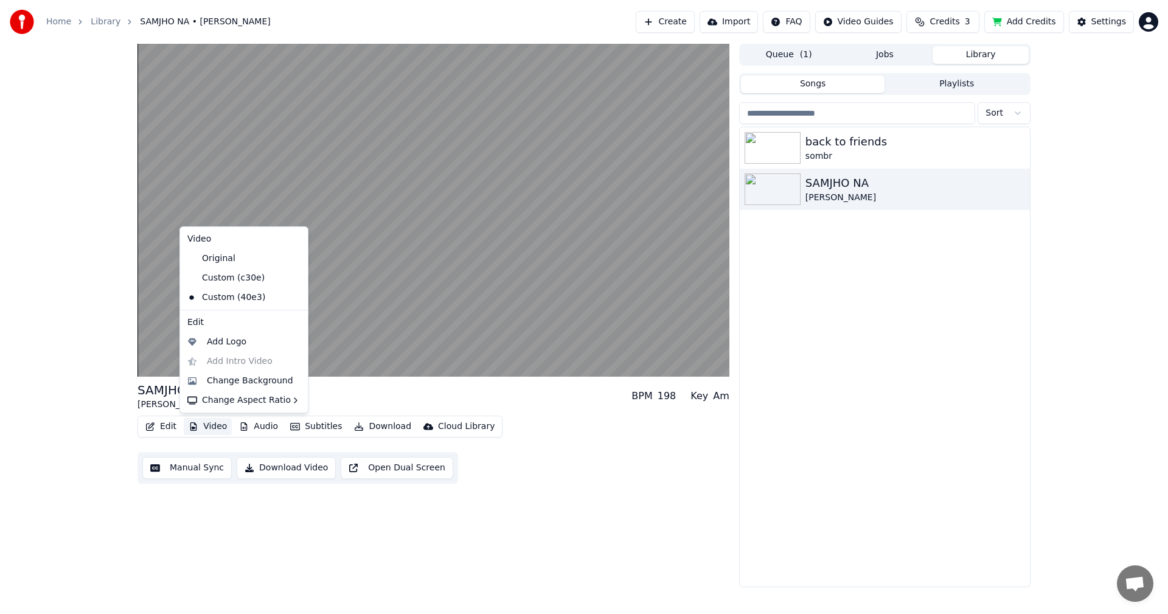
click at [212, 426] on button "Video" at bounding box center [208, 426] width 48 height 17
click at [231, 388] on div "Change Background" at bounding box center [243, 380] width 123 height 19
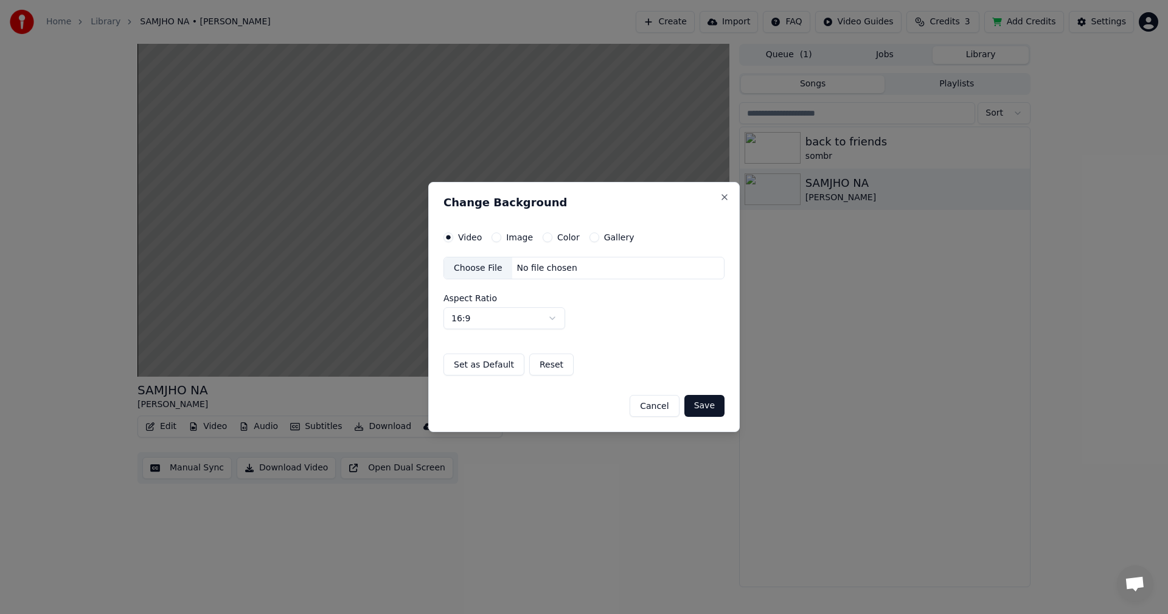
click at [519, 240] on label "Image" at bounding box center [519, 237] width 27 height 9
click at [501, 240] on button "Image" at bounding box center [496, 237] width 10 height 10
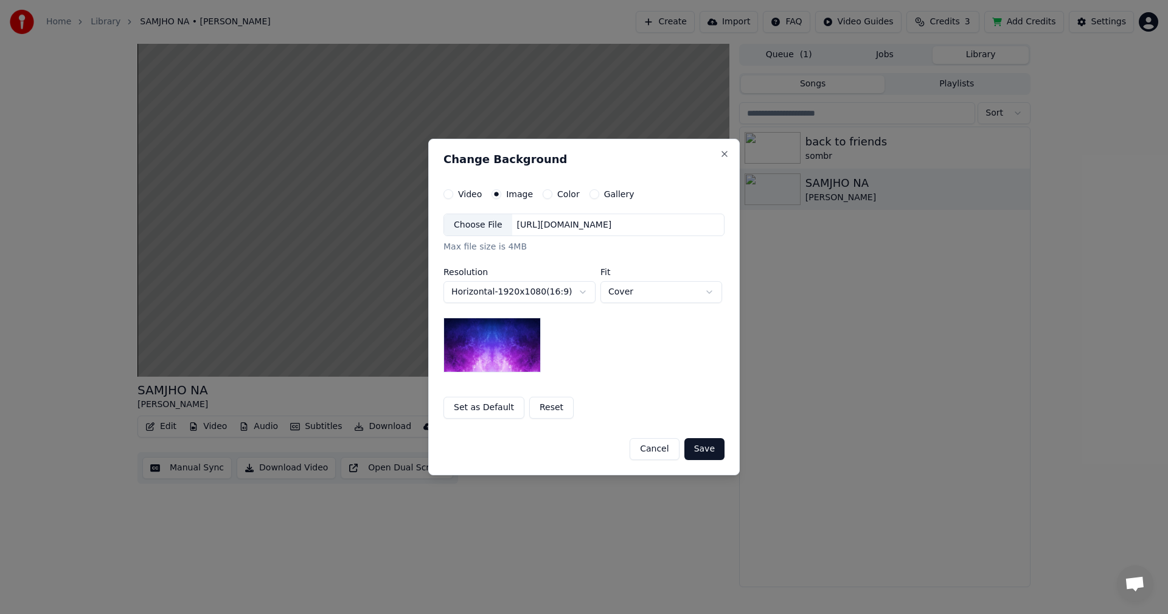
click at [546, 194] on button "Color" at bounding box center [548, 194] width 10 height 10
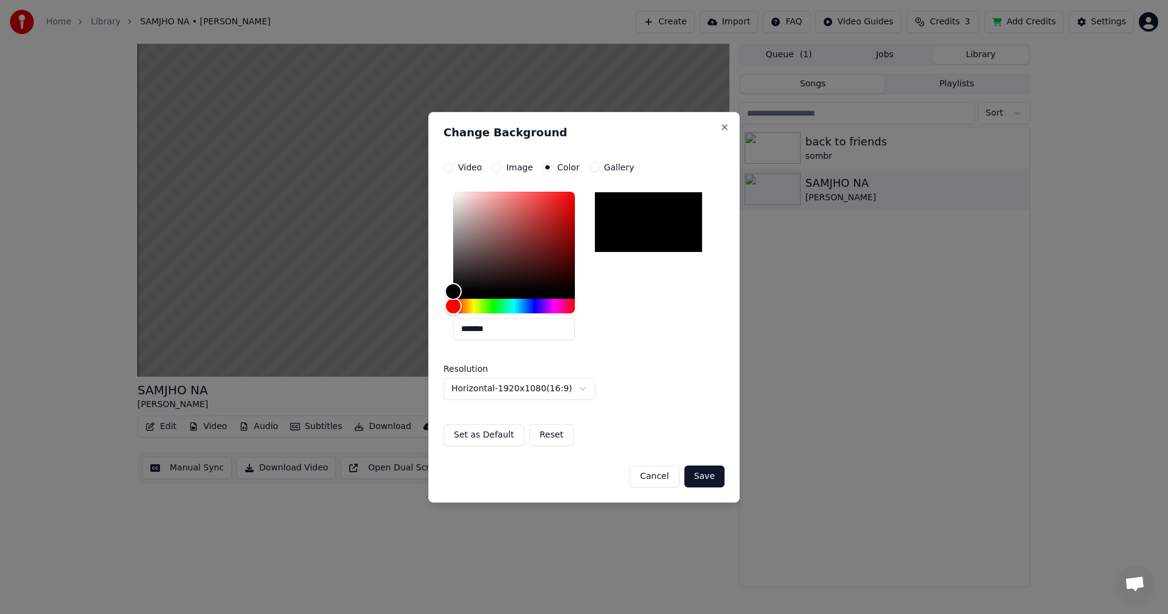
click at [633, 212] on div at bounding box center [648, 222] width 108 height 61
click at [635, 215] on div at bounding box center [648, 222] width 108 height 61
click at [636, 215] on div at bounding box center [648, 222] width 108 height 61
click at [637, 215] on div at bounding box center [648, 222] width 108 height 61
click at [706, 474] on button "Save" at bounding box center [704, 476] width 40 height 22
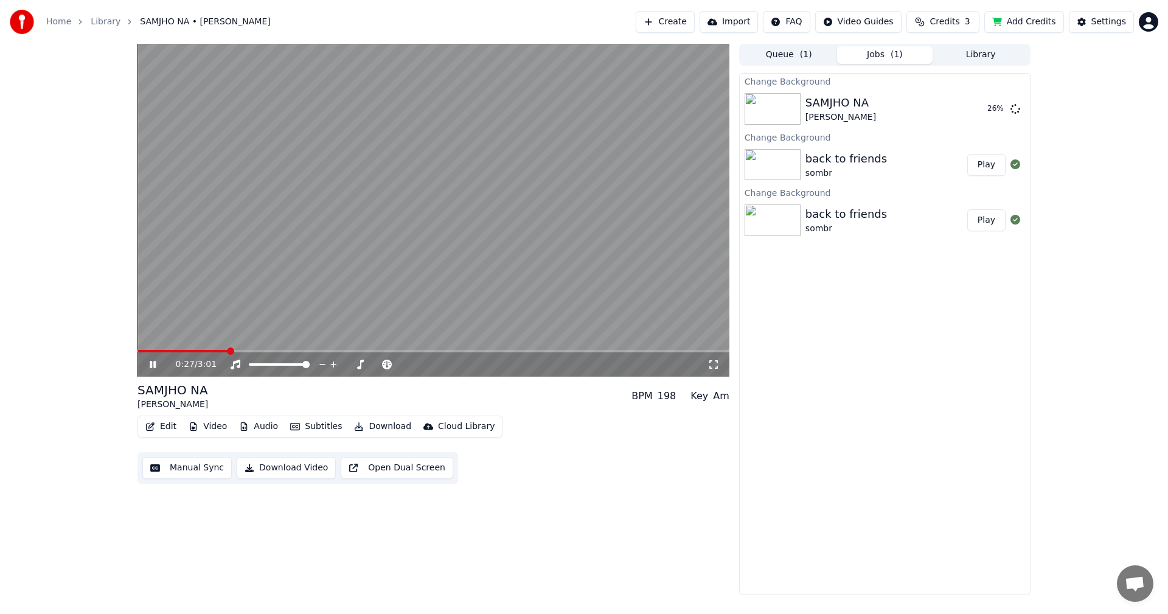
click at [262, 349] on video at bounding box center [433, 210] width 592 height 333
click at [247, 350] on span at bounding box center [433, 351] width 592 height 2
click at [255, 350] on span at bounding box center [253, 350] width 7 height 7
click at [267, 350] on span at bounding box center [263, 350] width 7 height 7
click at [366, 272] on video at bounding box center [433, 210] width 592 height 333
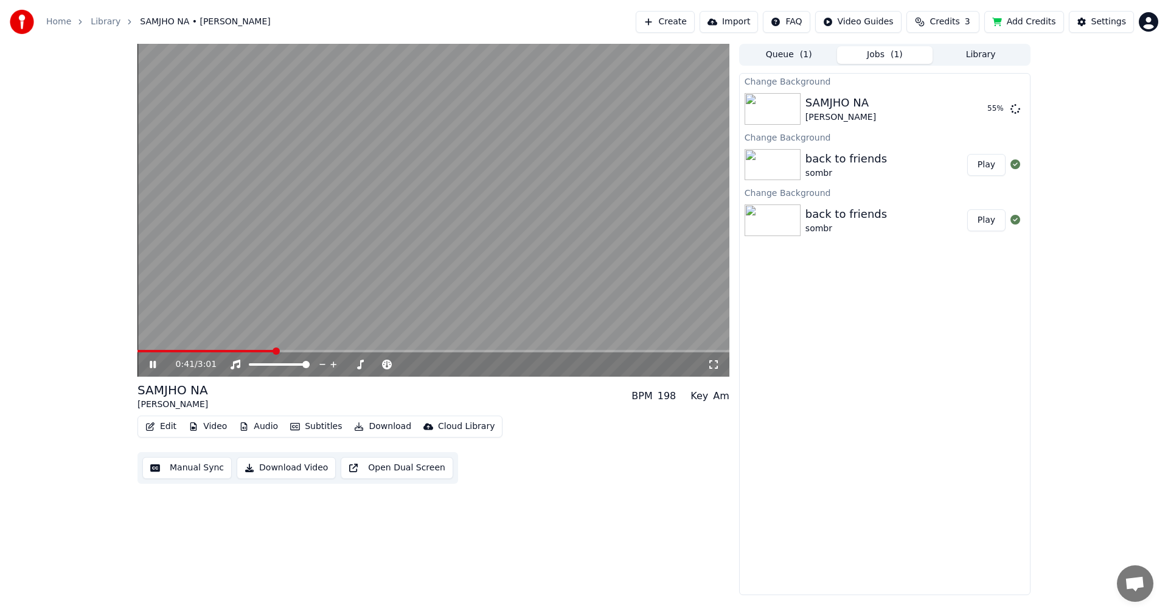
click at [151, 364] on icon at bounding box center [153, 364] width 6 height 7
click at [1154, 26] on html "Home Library SAMJHO NA • [PERSON_NAME] Create Import FAQ Video Guides Credits 3…" at bounding box center [584, 307] width 1168 height 614
click at [1067, 122] on span "Sign Out" at bounding box center [1067, 128] width 36 height 12
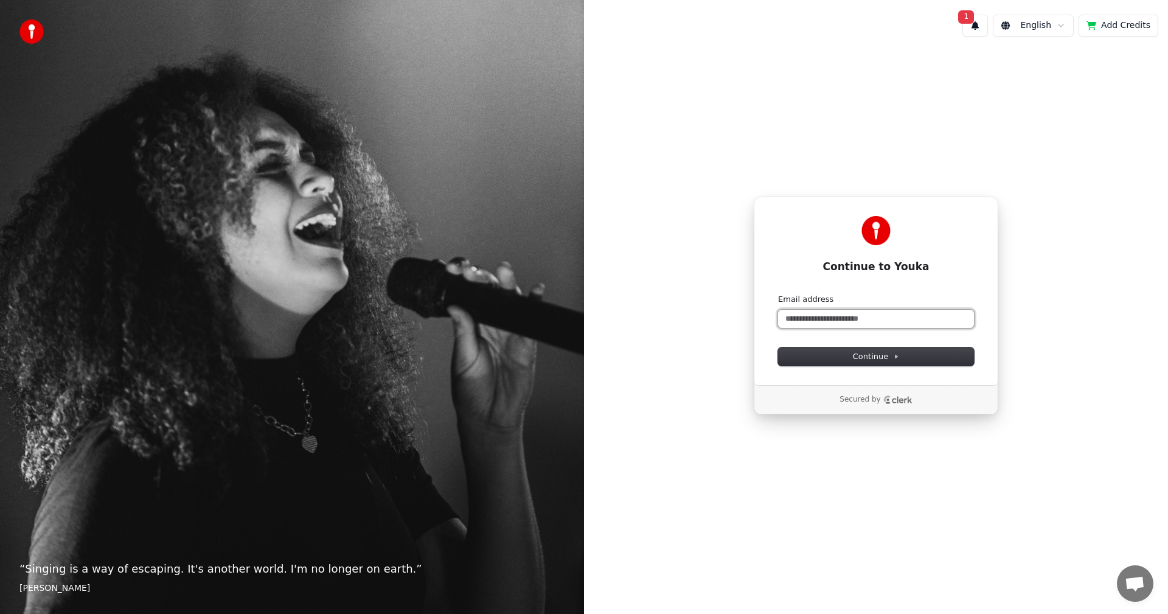
click at [884, 324] on input "Email address" at bounding box center [876, 319] width 196 height 18
click at [778, 294] on button "submit" at bounding box center [778, 294] width 0 height 0
type input "**********"
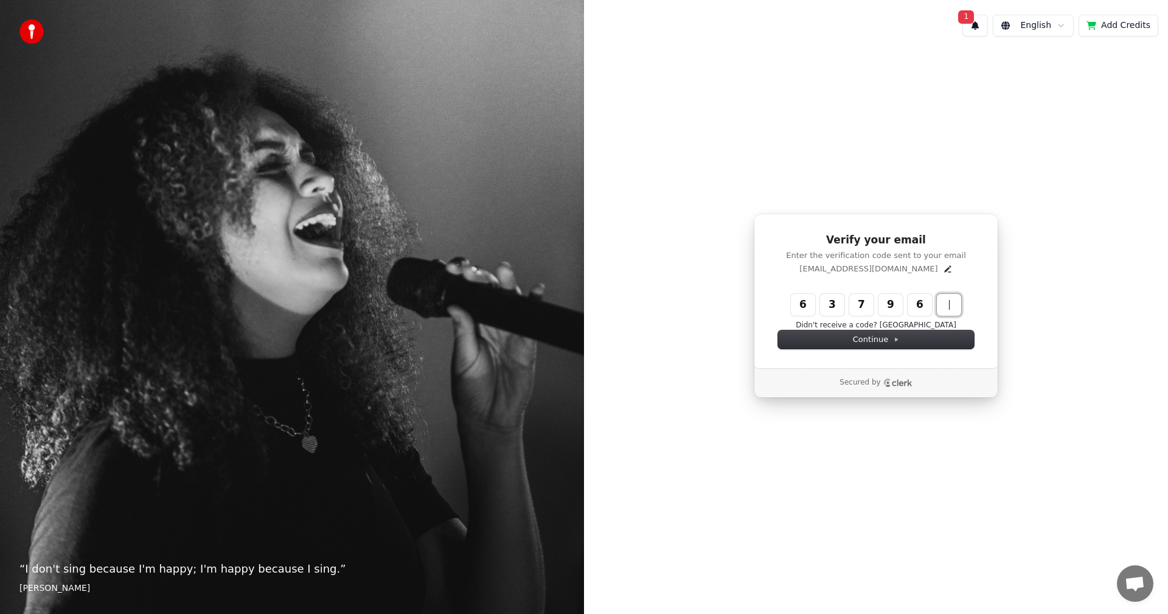
type input "******"
